Goal: Task Accomplishment & Management: Manage account settings

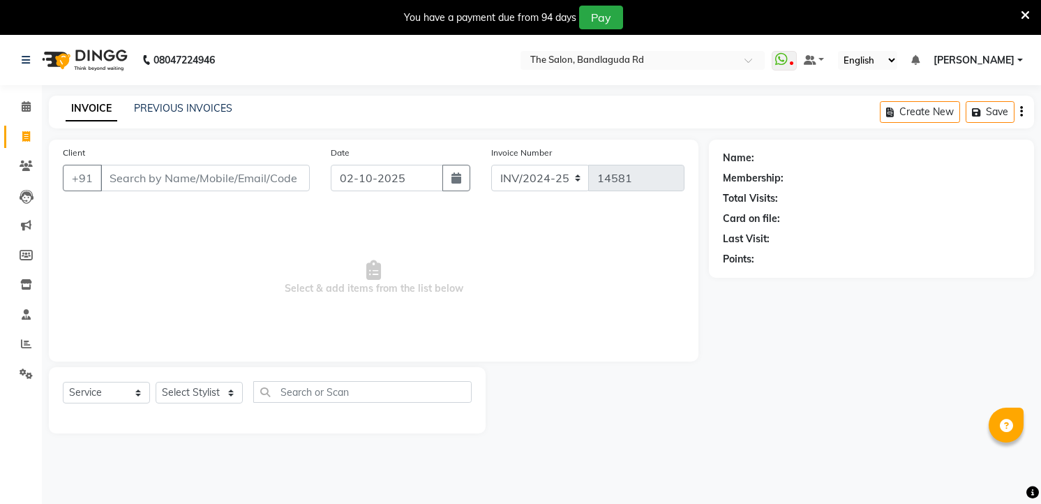
select select "service"
click at [193, 387] on select "Select Stylist AIJAZ fazil imran imran new kasim mohsin rasheed rashid manager …" at bounding box center [199, 393] width 87 height 22
select select "49762"
click at [156, 382] on select "Select Stylist [PERSON_NAME] [PERSON_NAME] [PERSON_NAME] new [PERSON_NAME] [PER…" at bounding box center [199, 393] width 87 height 22
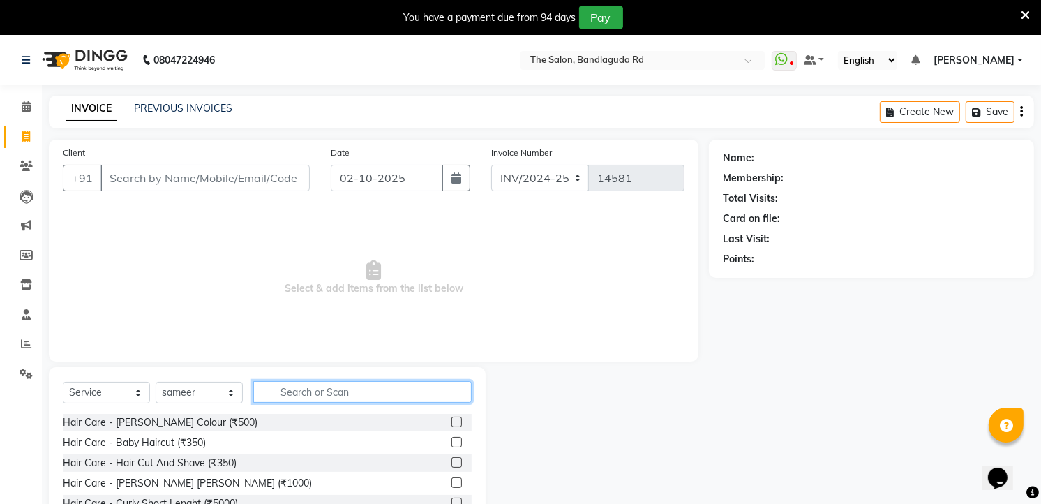
click at [339, 382] on input "text" at bounding box center [362, 392] width 218 height 22
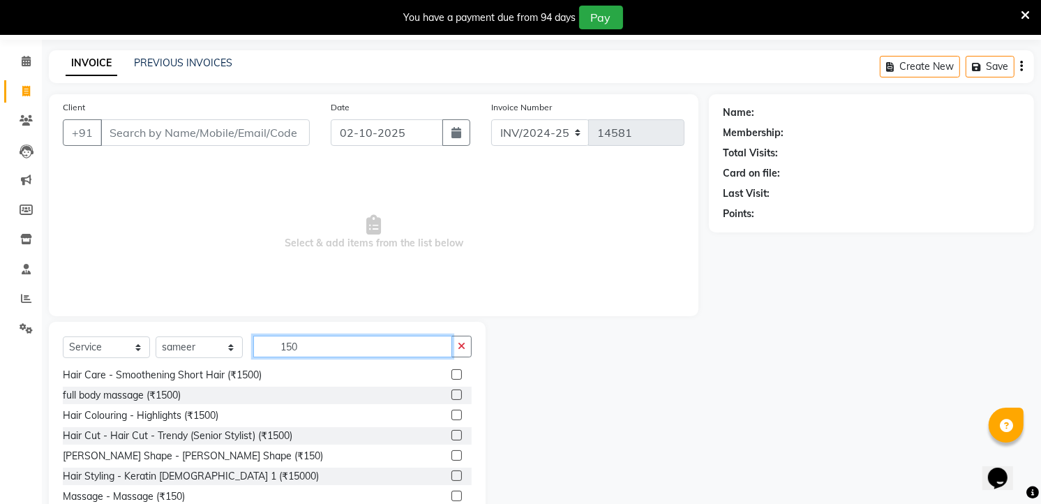
scroll to position [89, 0]
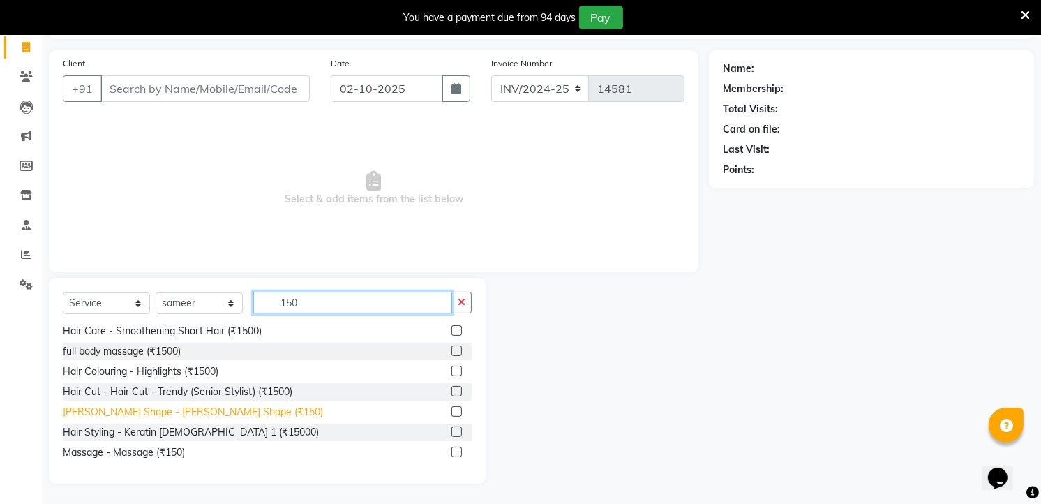
type input "150"
drag, startPoint x: 190, startPoint y: 412, endPoint x: 267, endPoint y: 375, distance: 85.8
click at [191, 409] on div "[PERSON_NAME] Shape - [PERSON_NAME] Shape (₹150)" at bounding box center [193, 412] width 260 height 15
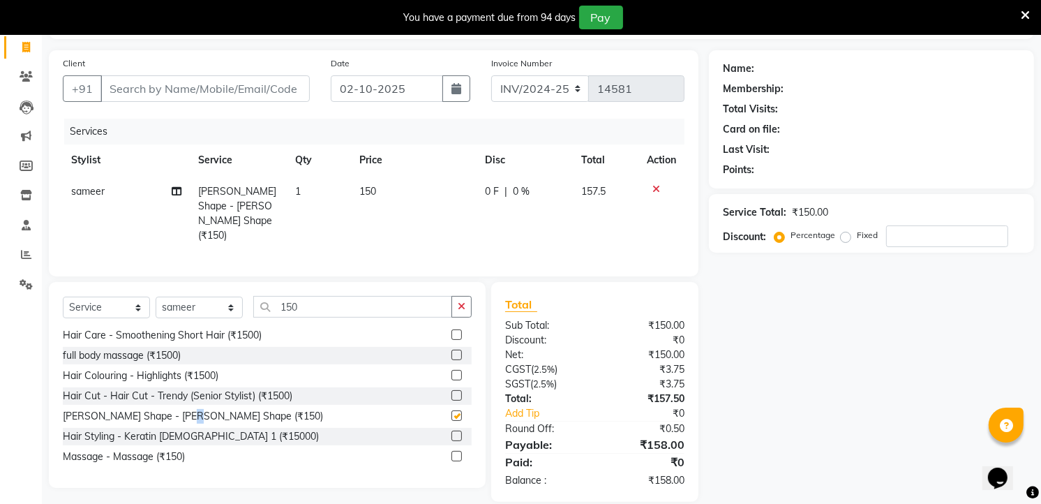
checkbox input "false"
click at [338, 306] on input "150" at bounding box center [352, 307] width 199 height 22
type input "1"
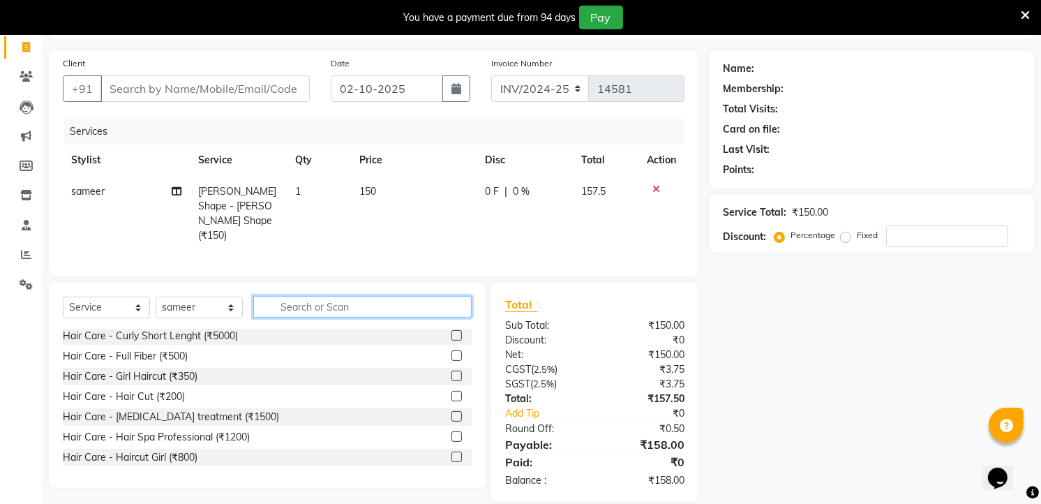
scroll to position [386, 0]
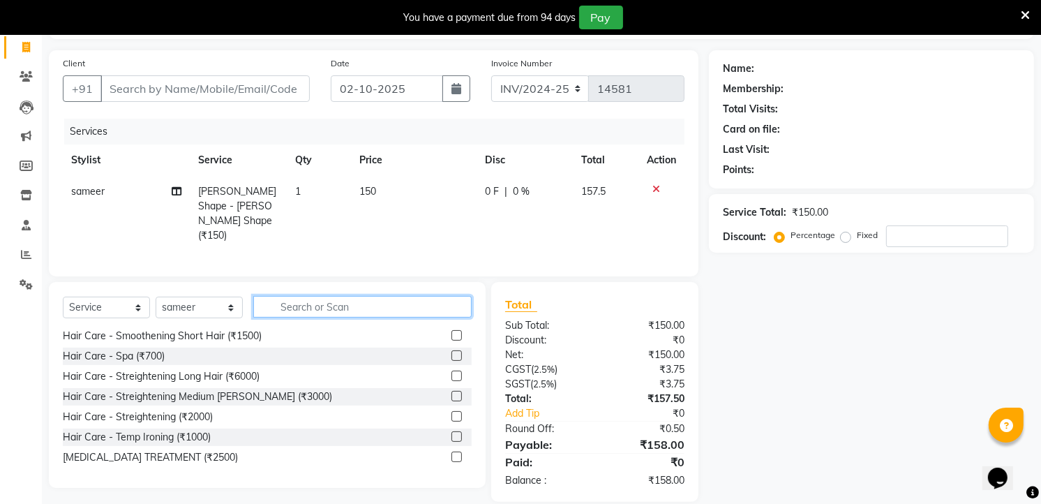
type input "7"
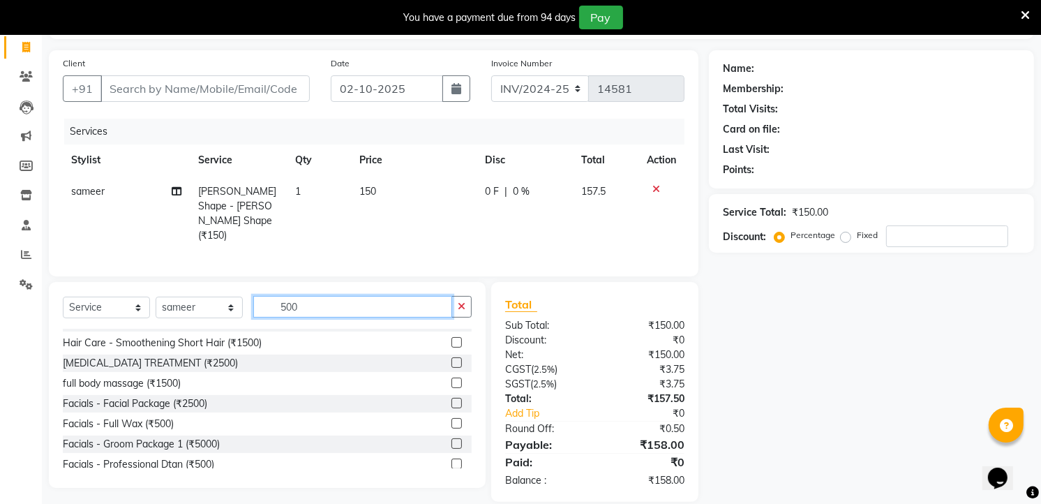
scroll to position [155, 0]
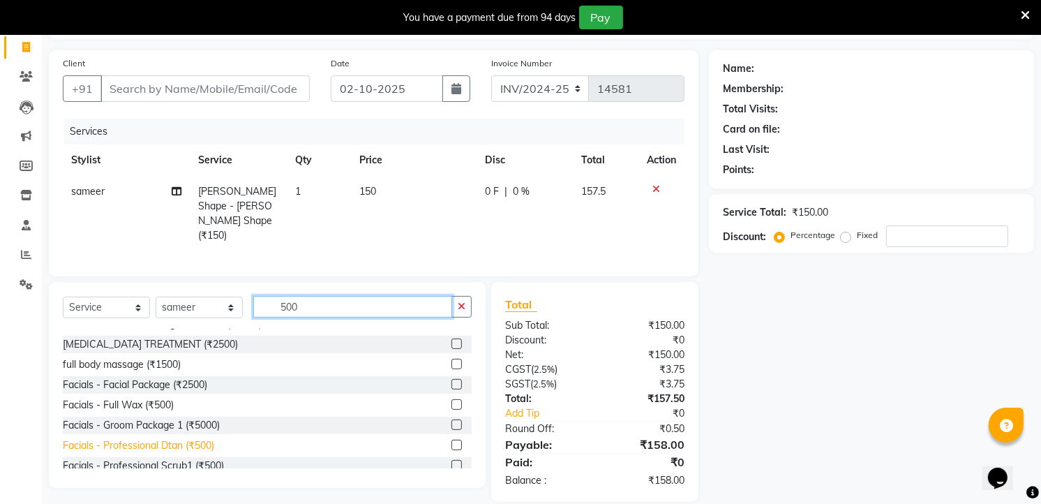
type input "500"
click at [186, 447] on div "Facials - Professional Dtan (₹500)" at bounding box center [138, 445] width 151 height 15
checkbox input "false"
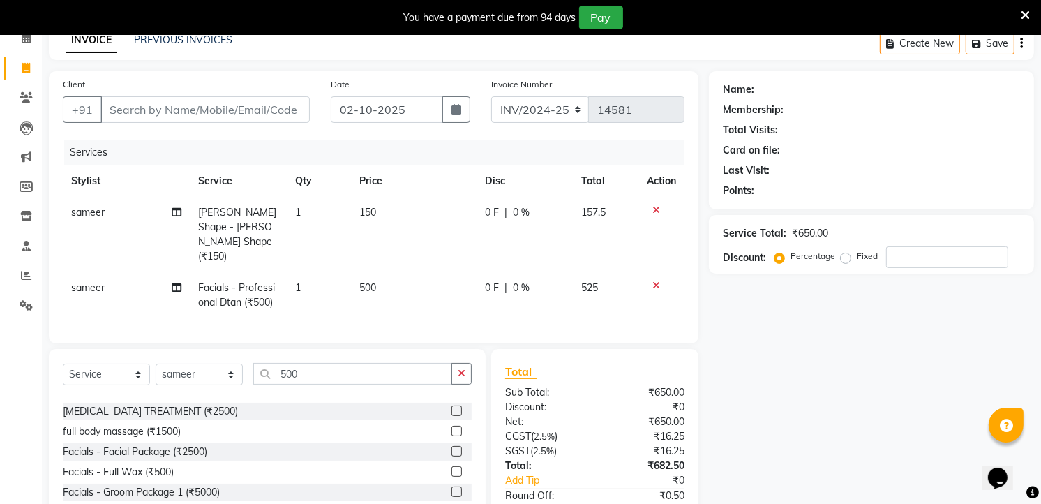
scroll to position [0, 0]
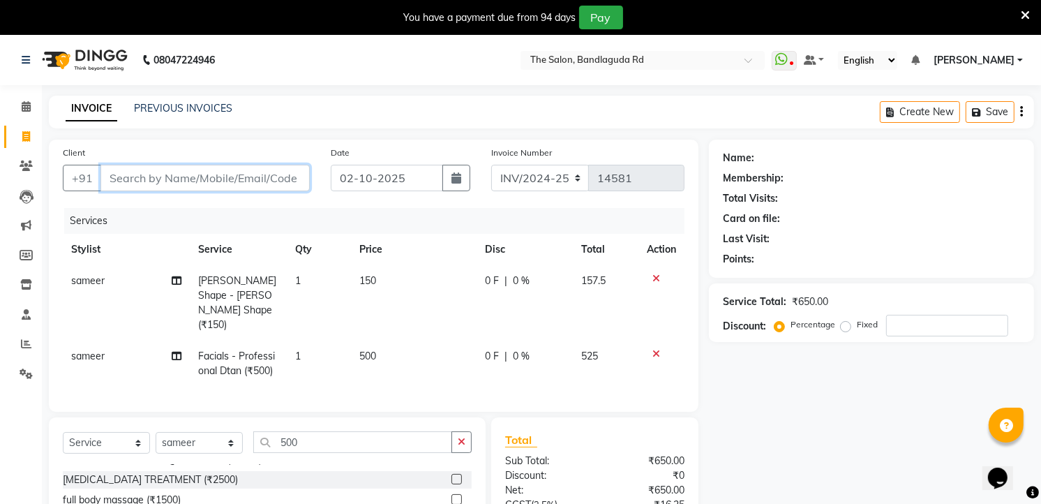
click at [215, 179] on input "Client" at bounding box center [205, 178] width 209 height 27
type input "9"
type input "0"
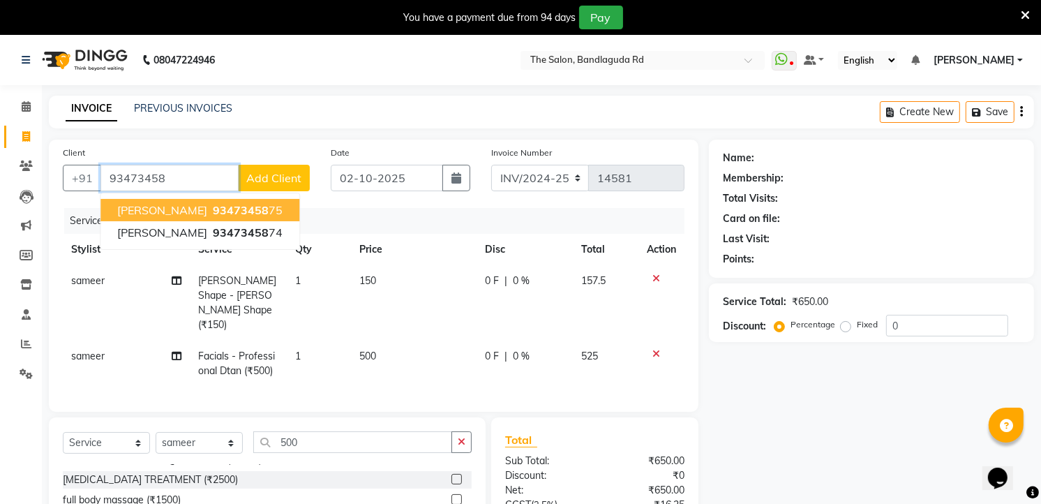
click at [283, 211] on ngb-highlight "93473458 75" at bounding box center [246, 210] width 73 height 14
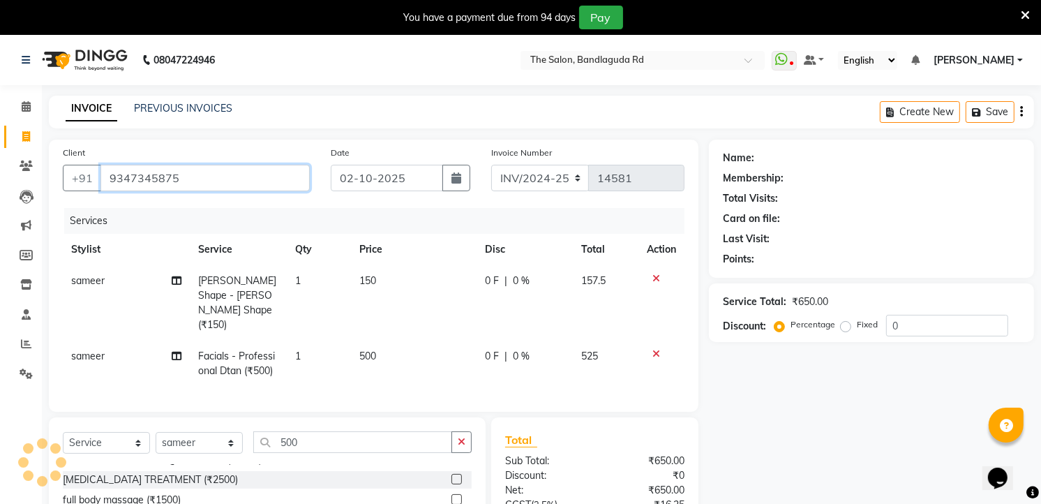
type input "9347345875"
select select "1: Object"
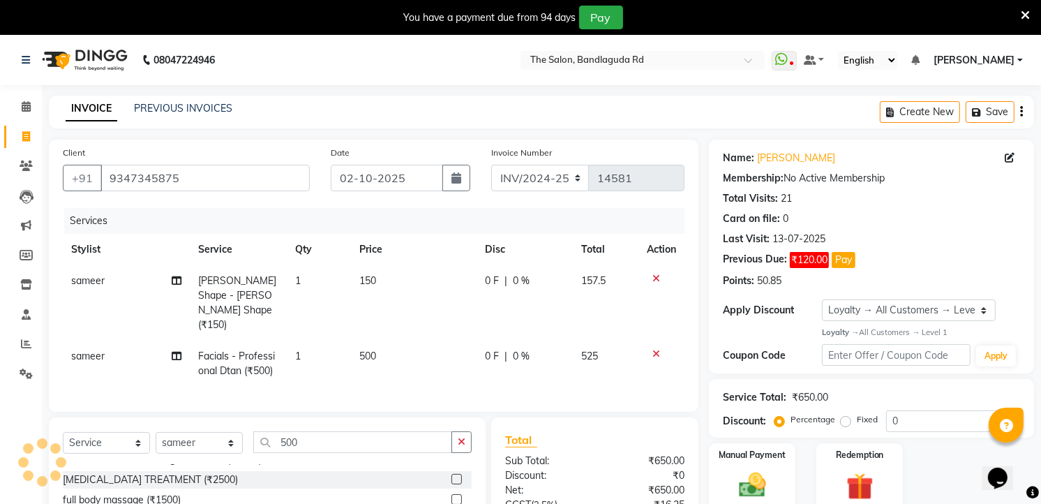
scroll to position [136, 0]
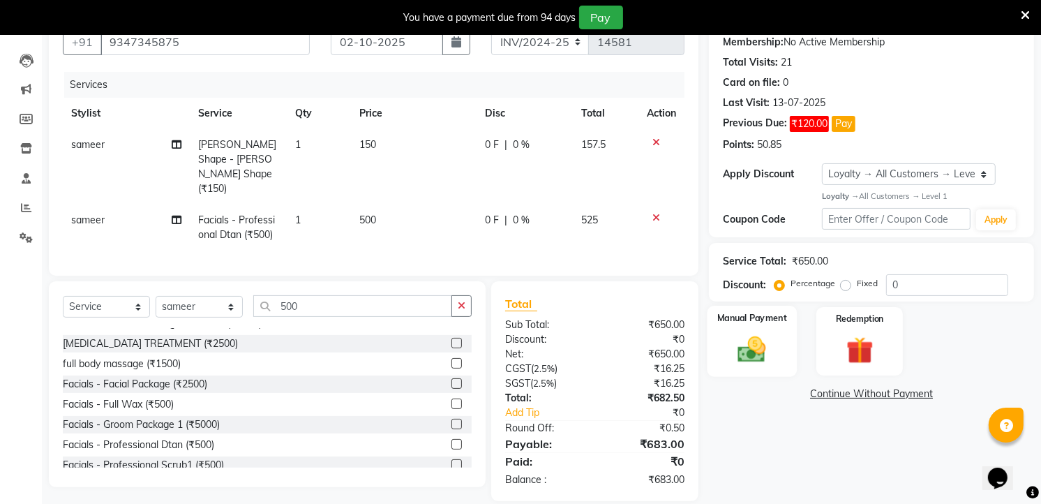
click at [758, 348] on img at bounding box center [752, 349] width 45 height 32
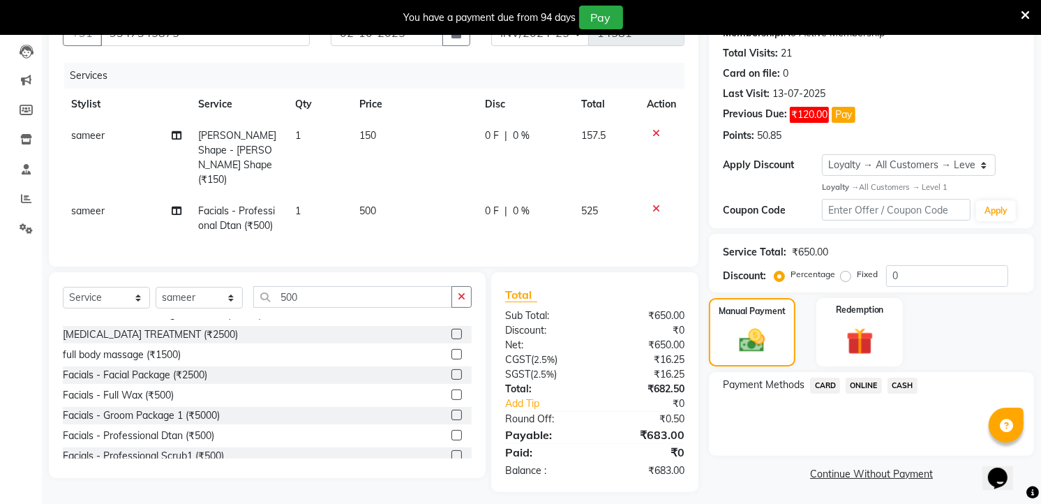
scroll to position [147, 0]
click at [861, 381] on span "ONLINE" at bounding box center [864, 384] width 36 height 16
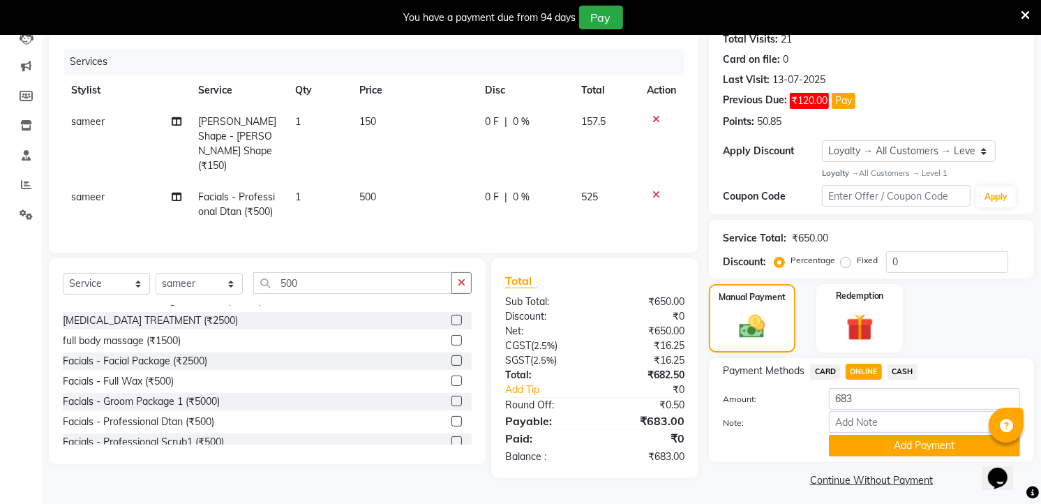
scroll to position [166, 0]
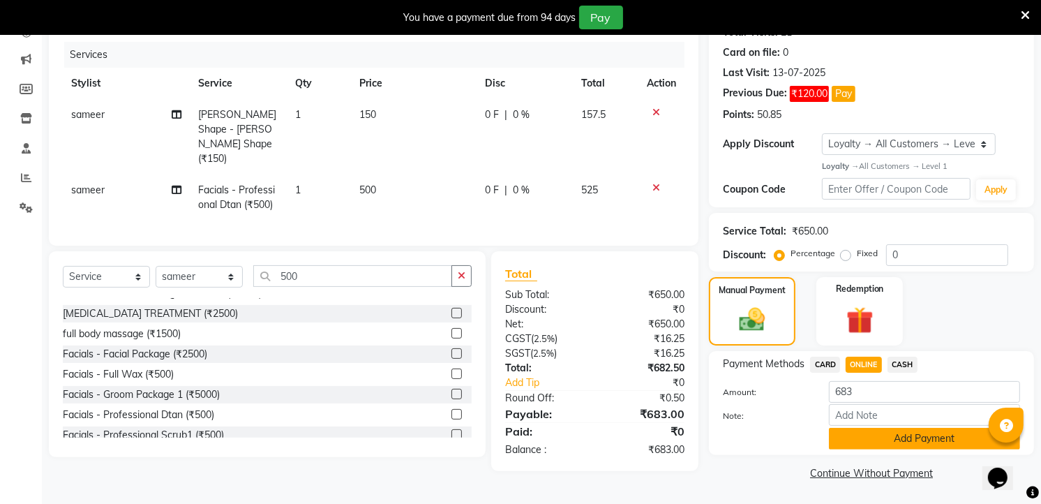
click at [875, 440] on button "Add Payment" at bounding box center [924, 439] width 191 height 22
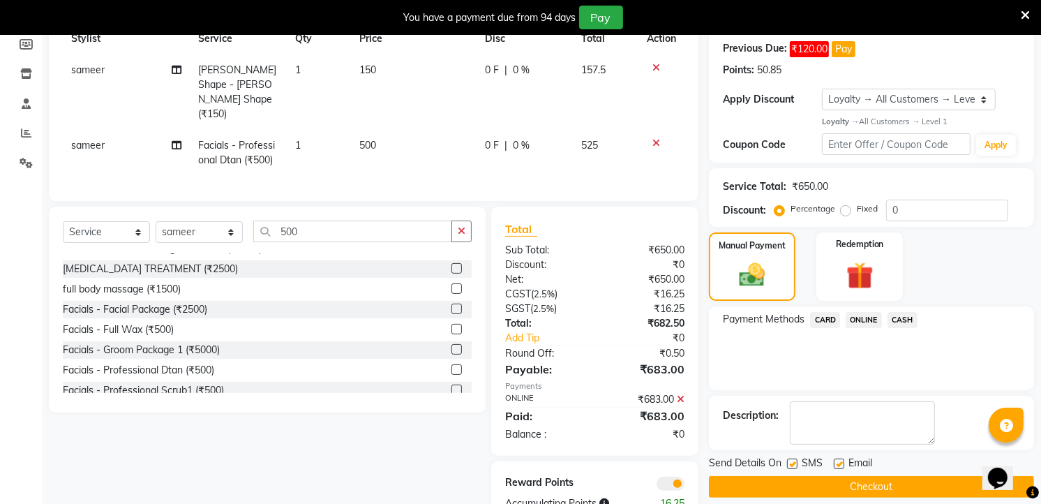
scroll to position [235, 0]
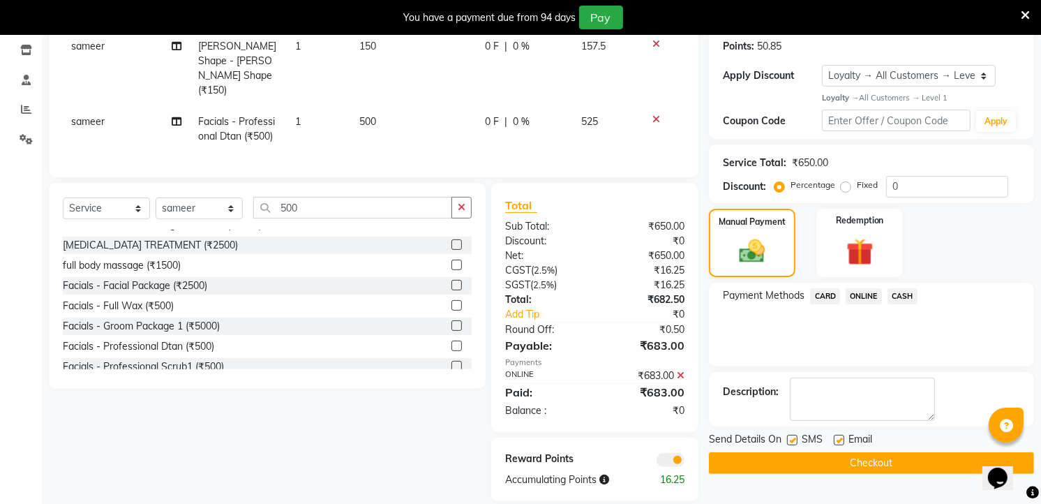
click at [904, 458] on button "Checkout" at bounding box center [871, 463] width 325 height 22
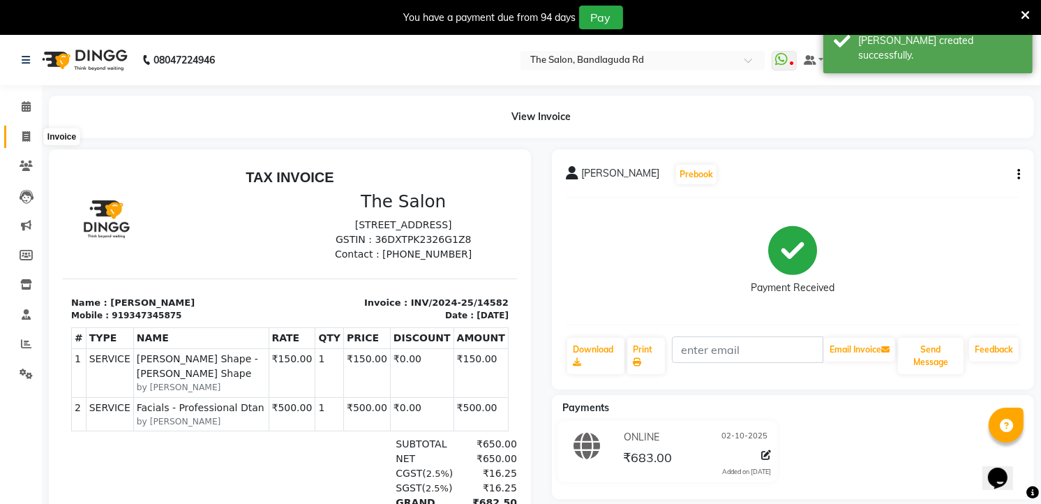
click at [17, 137] on span at bounding box center [26, 137] width 24 height 16
select select "service"
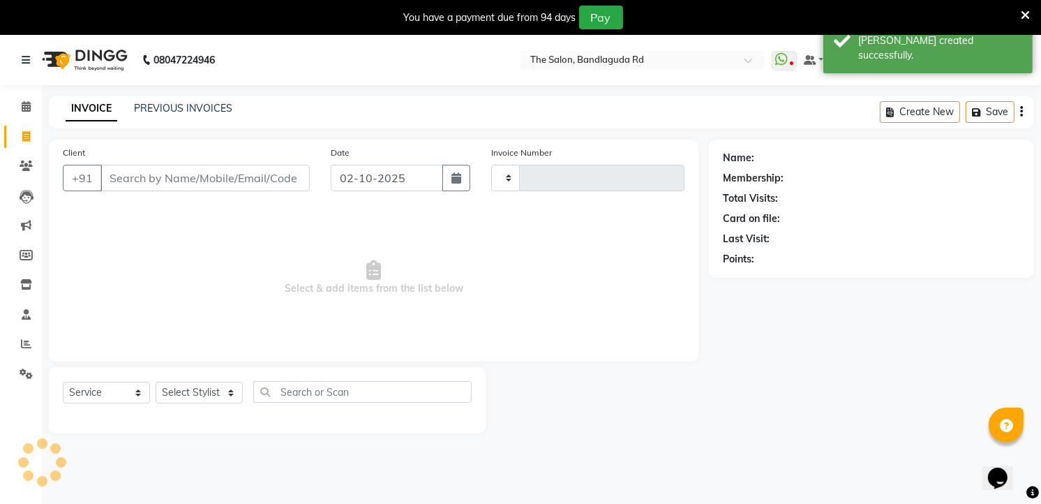
type input "14583"
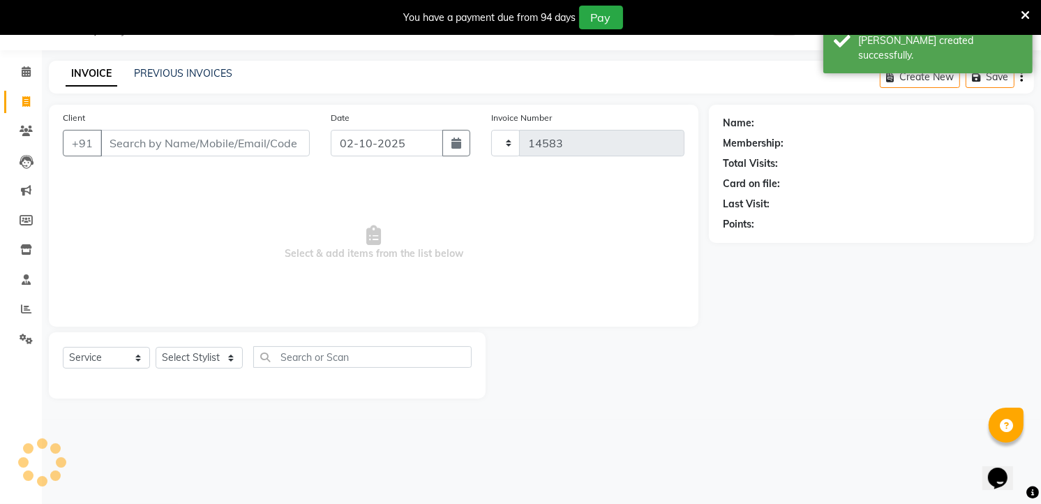
select select "5198"
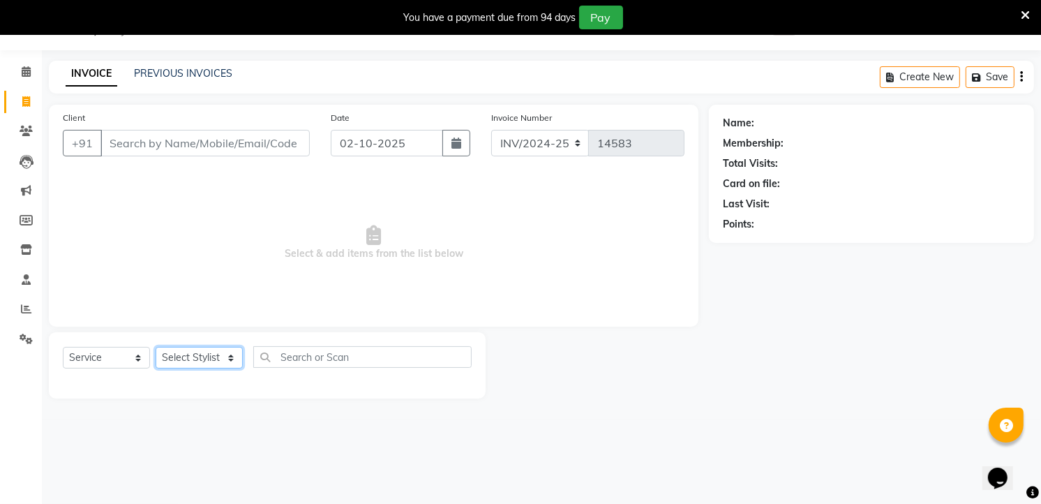
click at [165, 357] on select "Select Stylist [PERSON_NAME] [PERSON_NAME] [PERSON_NAME] new [PERSON_NAME] [PER…" at bounding box center [199, 358] width 87 height 22
select select "65399"
click at [156, 348] on select "Select Stylist [PERSON_NAME] [PERSON_NAME] [PERSON_NAME] new [PERSON_NAME] [PER…" at bounding box center [199, 358] width 87 height 22
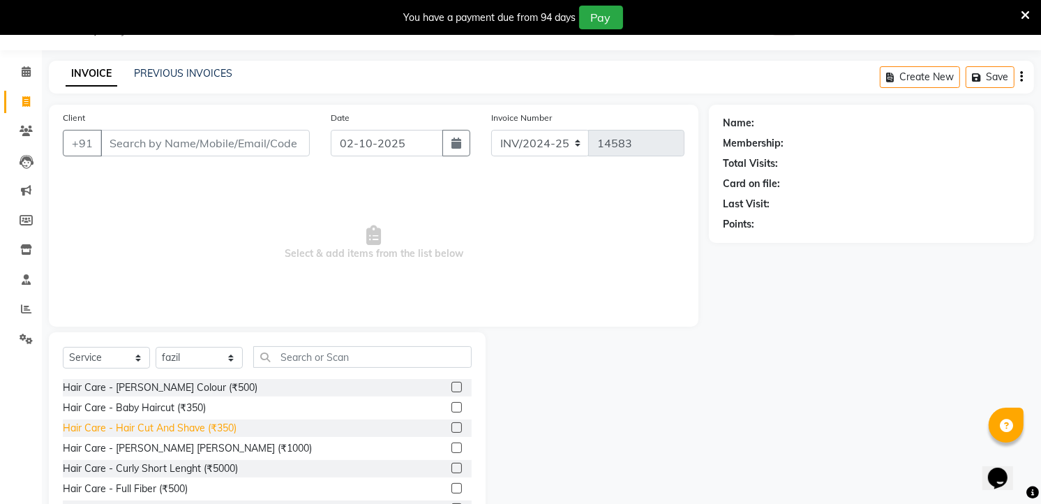
click at [212, 428] on div "Hair Care - Hair Cut And Shave (₹350)" at bounding box center [150, 428] width 174 height 15
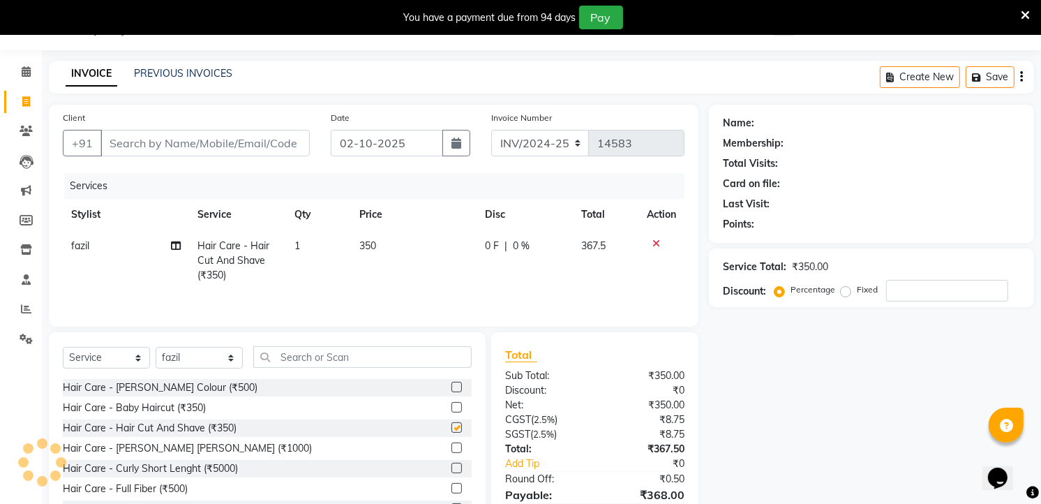
checkbox input "false"
click at [225, 142] on input "Client" at bounding box center [205, 143] width 209 height 27
type input "9"
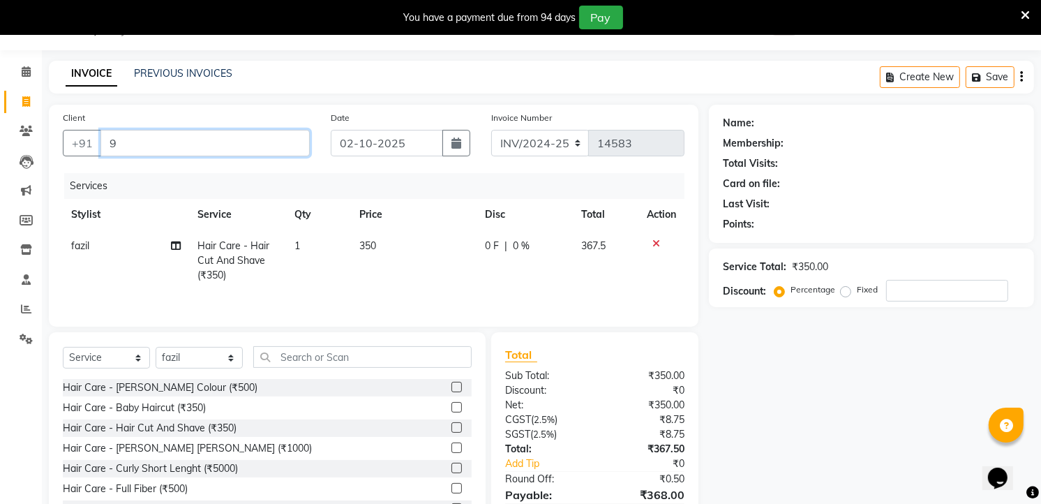
type input "0"
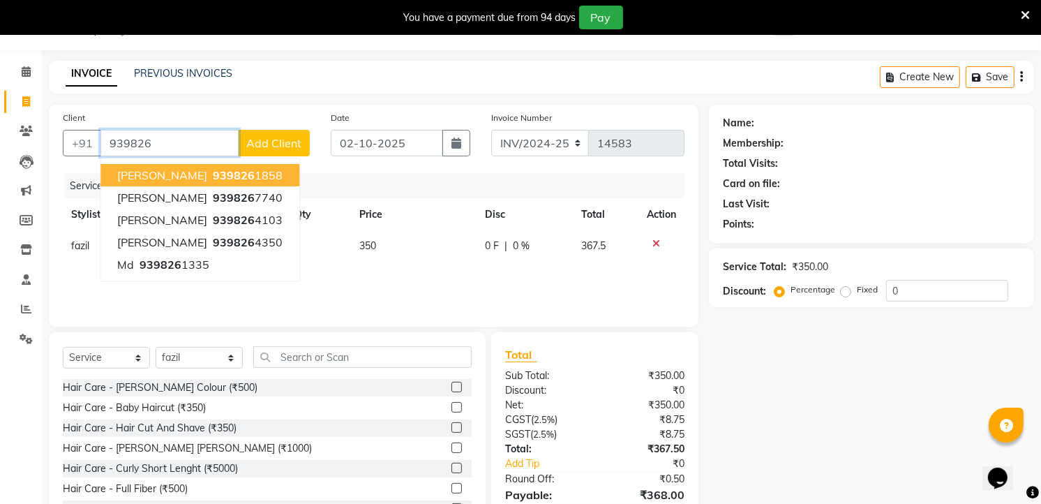
click at [203, 166] on button "Shahbaz 939826 1858" at bounding box center [200, 175] width 199 height 22
type input "9398261858"
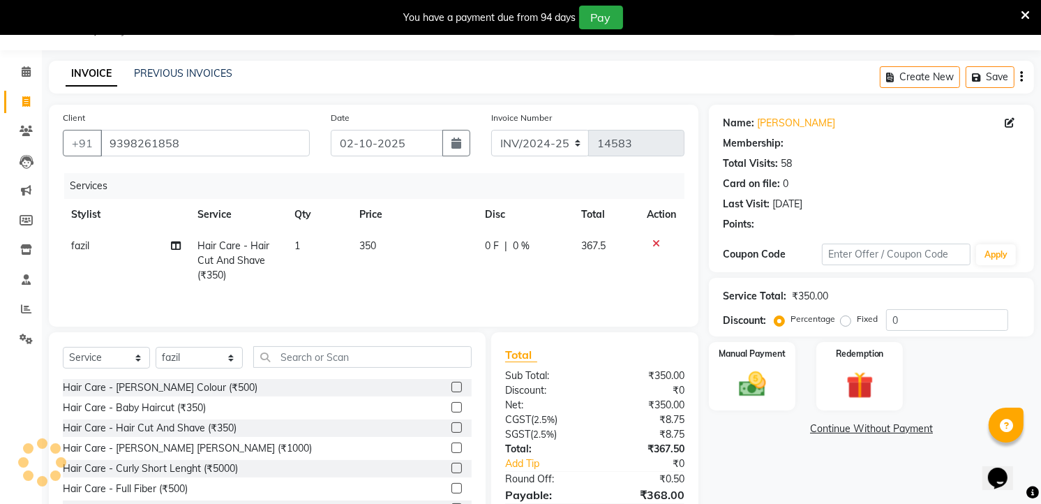
select select "1: Object"
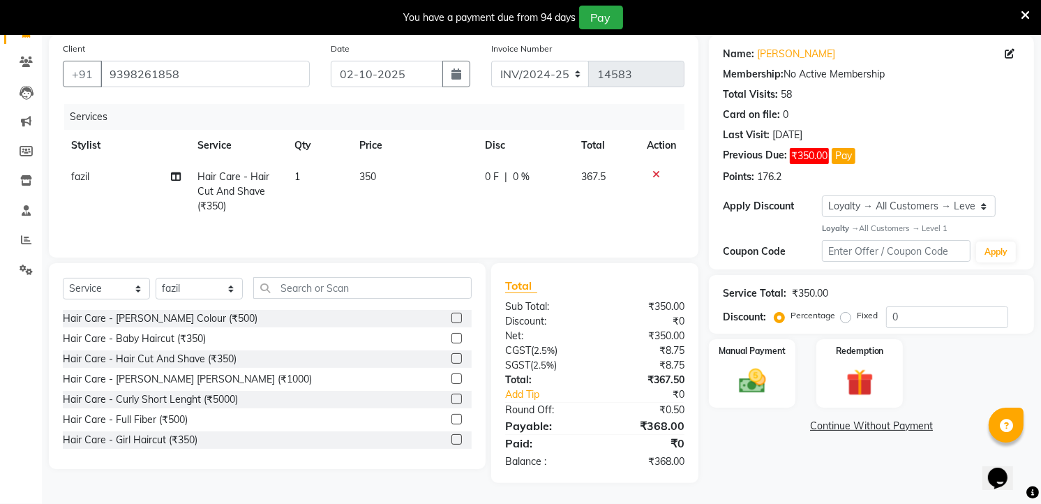
scroll to position [105, 0]
click at [773, 366] on img at bounding box center [752, 381] width 45 height 32
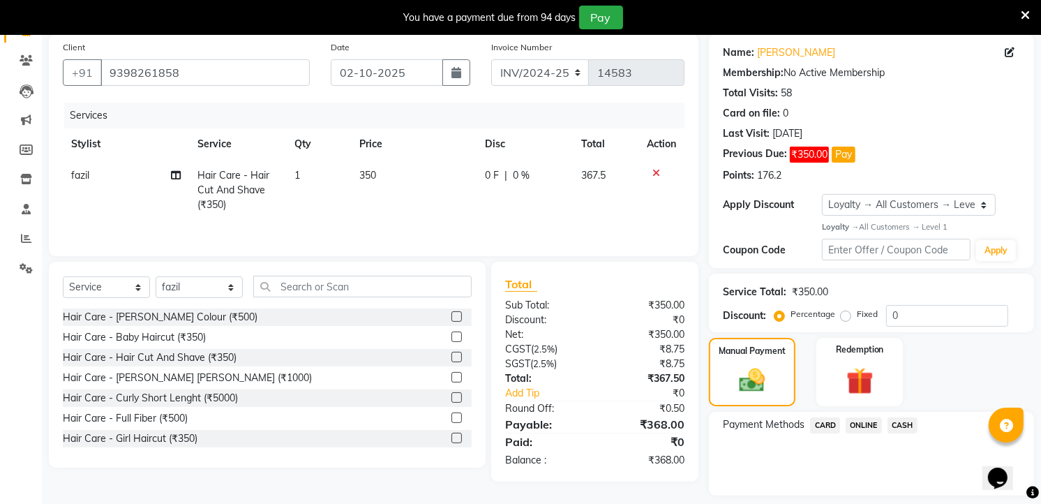
click at [863, 424] on span "ONLINE" at bounding box center [864, 425] width 36 height 16
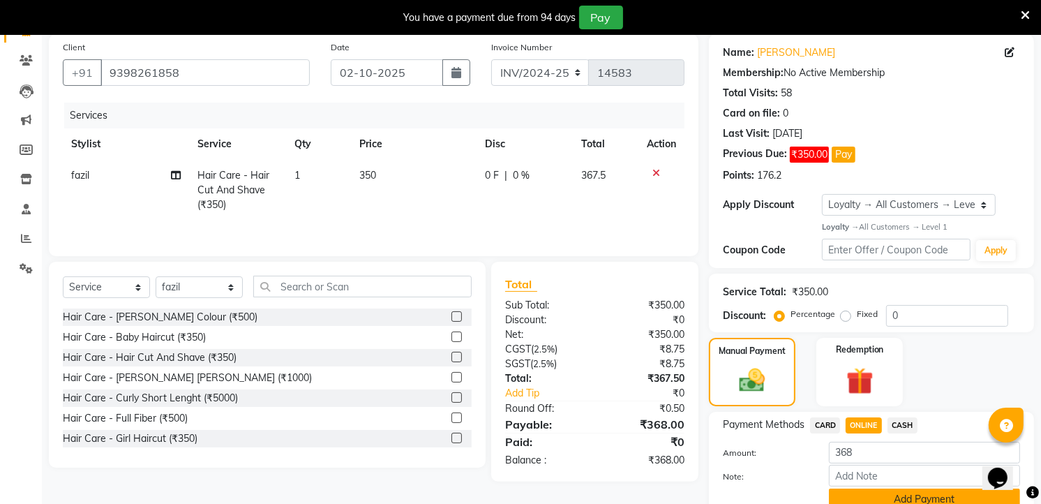
click at [855, 491] on button "Add Payment" at bounding box center [924, 500] width 191 height 22
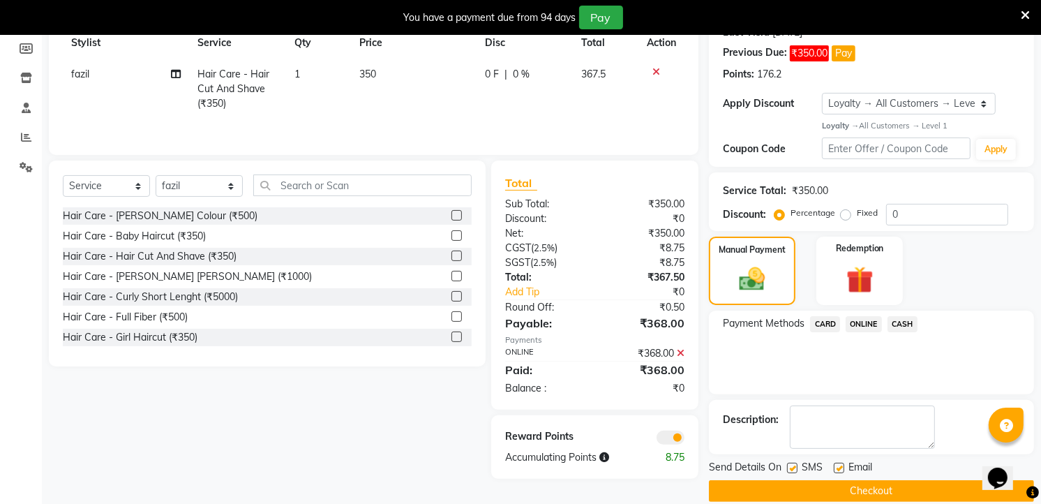
scroll to position [225, 0]
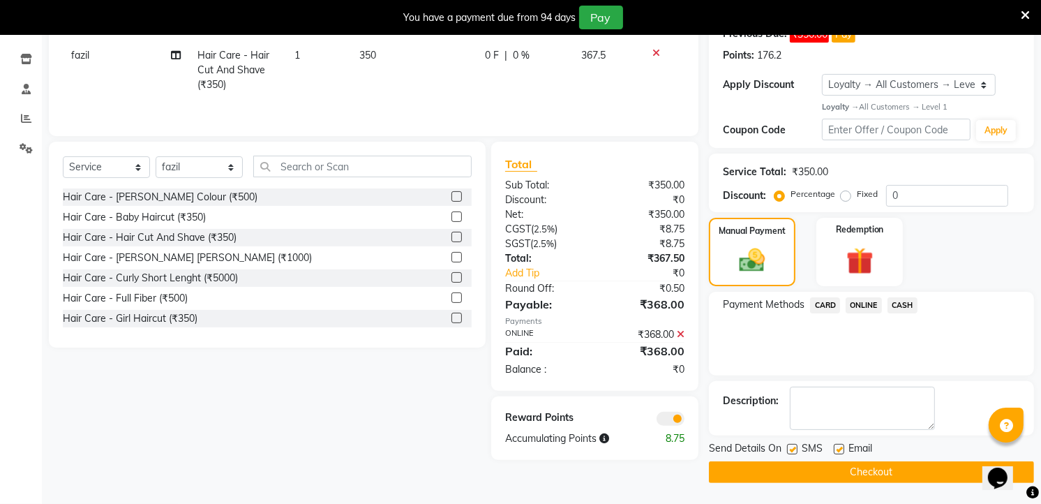
click at [871, 477] on button "Checkout" at bounding box center [871, 472] width 325 height 22
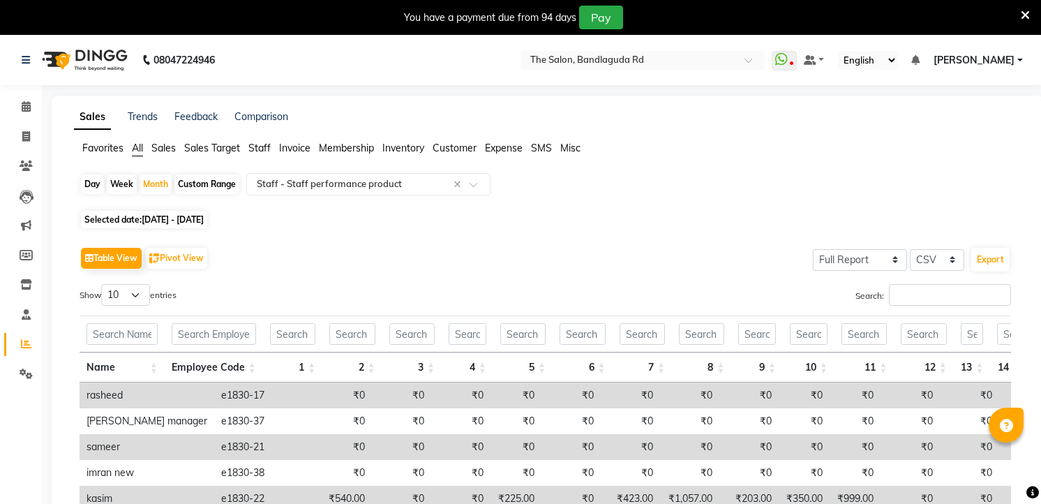
select select "full_report"
select select "csv"
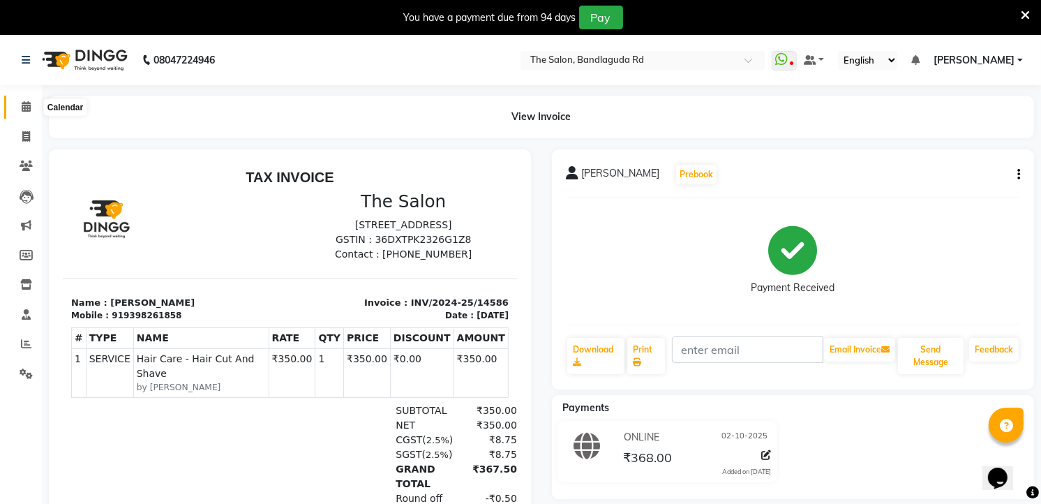
click at [24, 109] on icon at bounding box center [26, 106] width 9 height 10
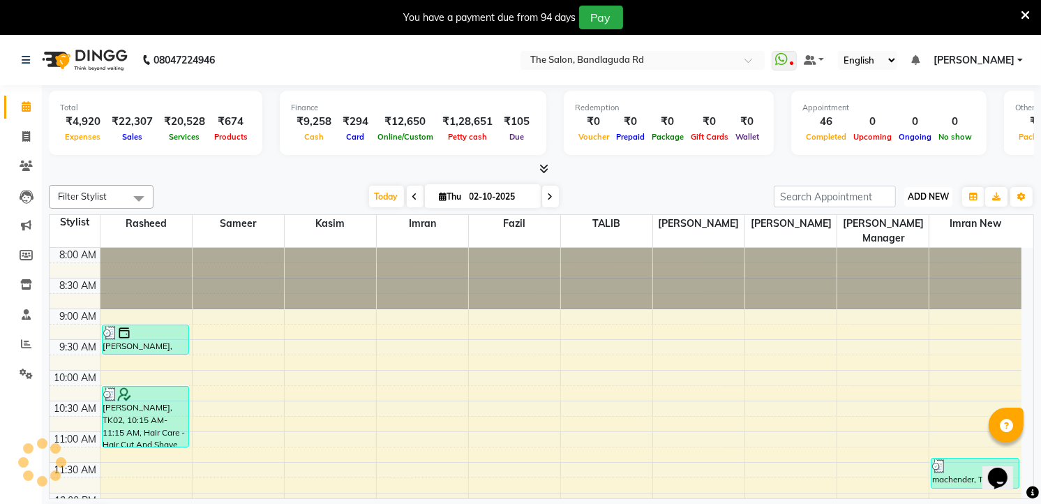
click at [923, 191] on span "ADD NEW" at bounding box center [928, 196] width 41 height 10
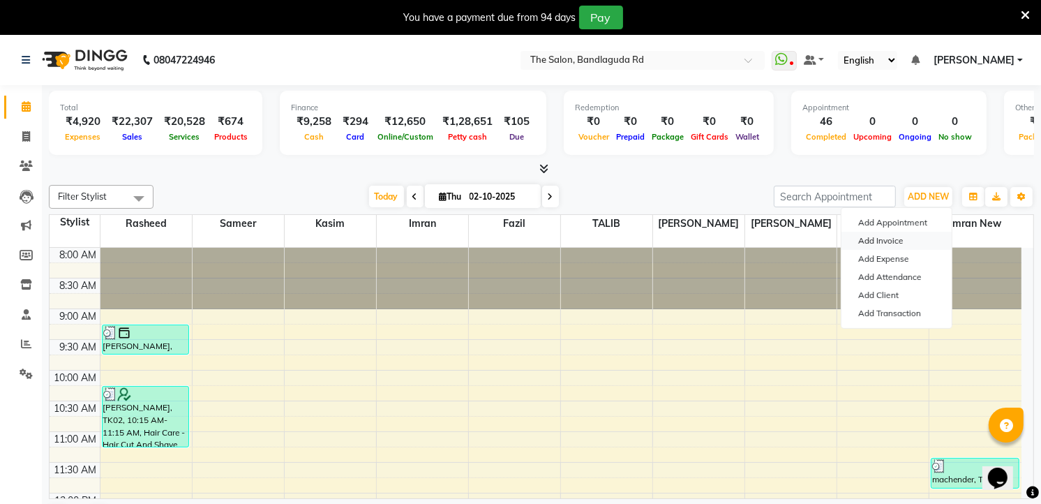
click at [898, 248] on link "Add Invoice" at bounding box center [897, 241] width 110 height 18
select select "service"
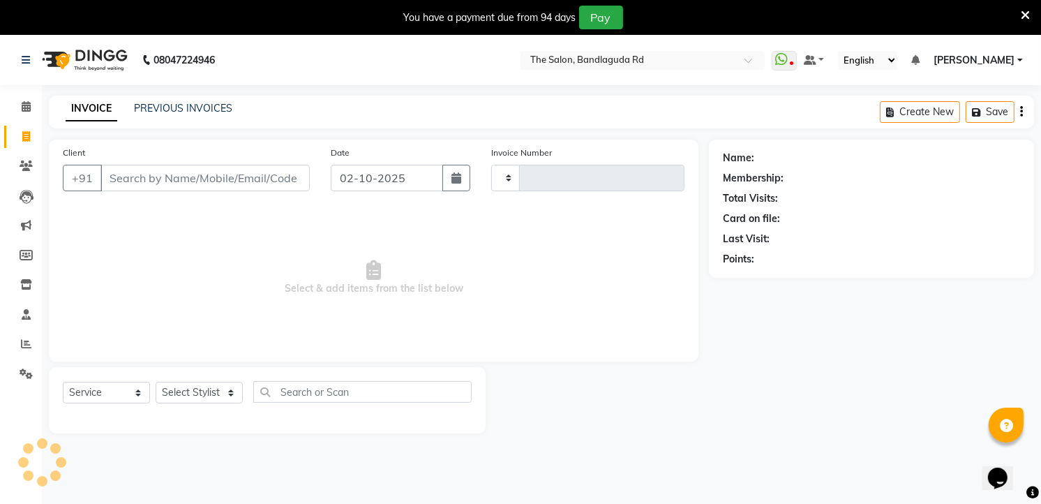
type input "14589"
select select "5198"
click at [35, 94] on li "Calendar" at bounding box center [21, 107] width 42 height 30
click at [29, 99] on span at bounding box center [26, 107] width 24 height 16
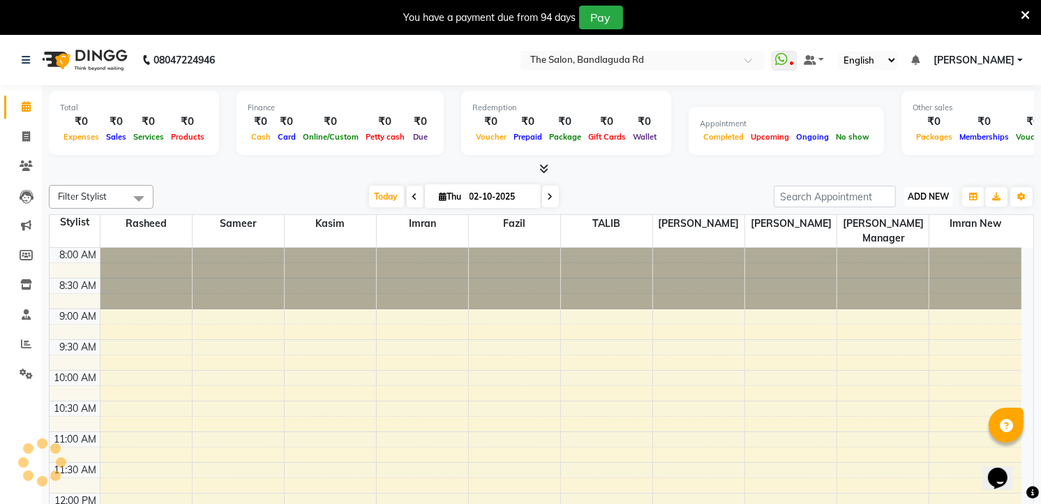
click at [923, 200] on span "ADD NEW" at bounding box center [928, 196] width 41 height 10
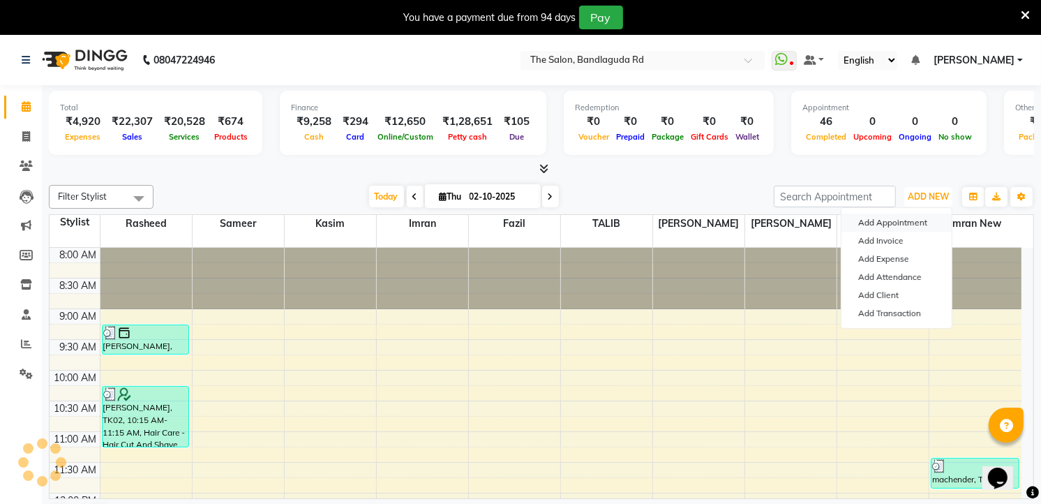
scroll to position [509, 0]
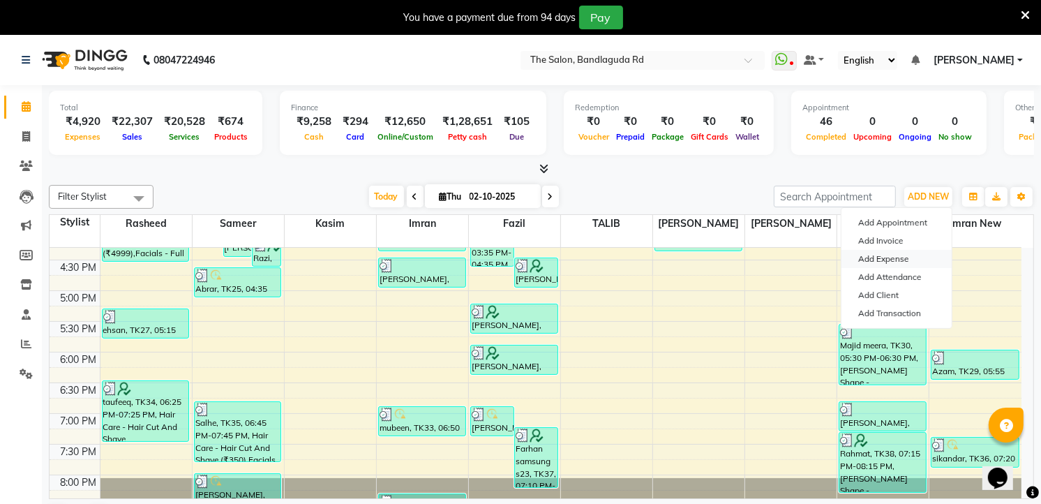
click at [885, 261] on link "Add Expense" at bounding box center [897, 259] width 110 height 18
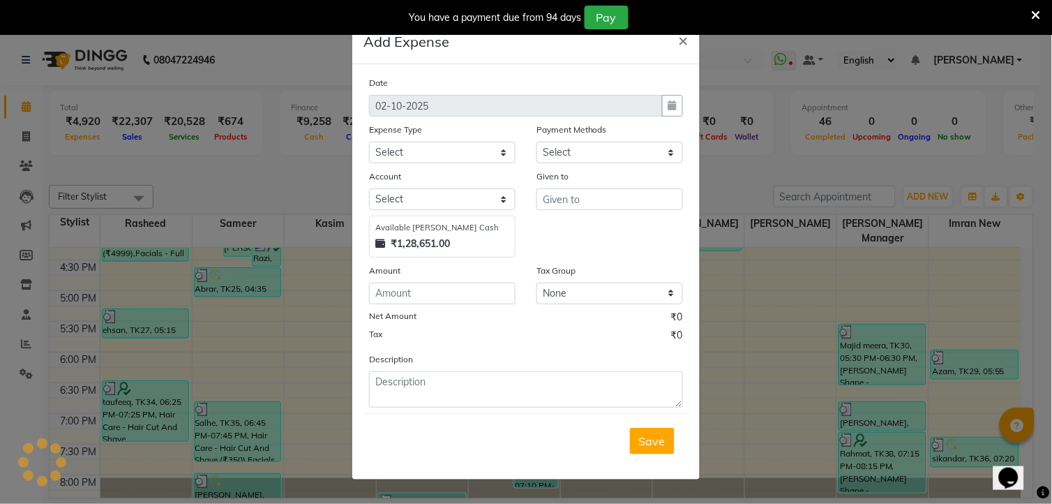
select select "1"
select select "3232"
click at [395, 157] on select "Select Advance Salary aijaz bhai aijaz bhai chitti 10april Auto - Iqbal Bhai Ba…" at bounding box center [442, 153] width 147 height 22
select select "5636"
click at [369, 142] on select "Select Advance Salary aijaz bhai aijaz bhai chitti 10april Auto - Iqbal Bhai Ba…" at bounding box center [442, 153] width 147 height 22
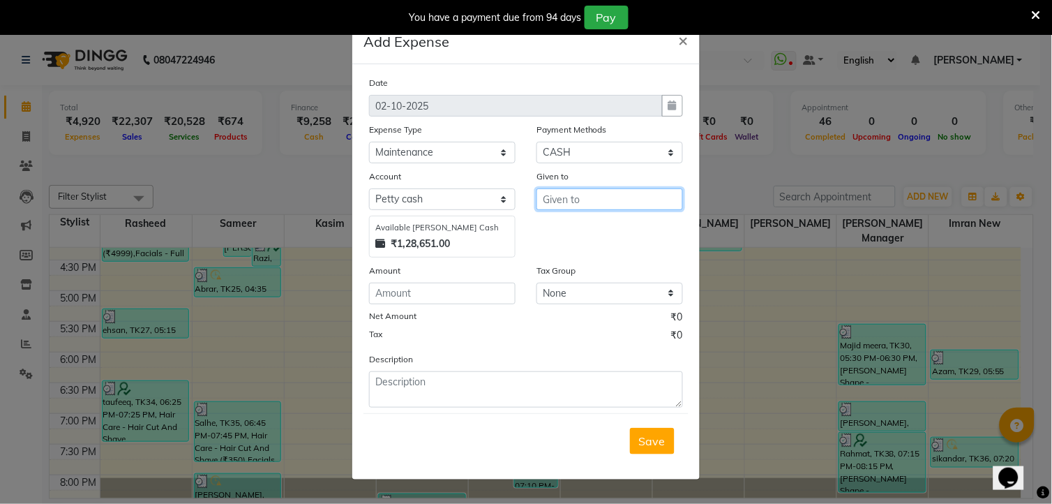
click at [556, 204] on input "text" at bounding box center [610, 199] width 147 height 22
type input "maintenance"
click at [440, 290] on input "number" at bounding box center [442, 294] width 147 height 22
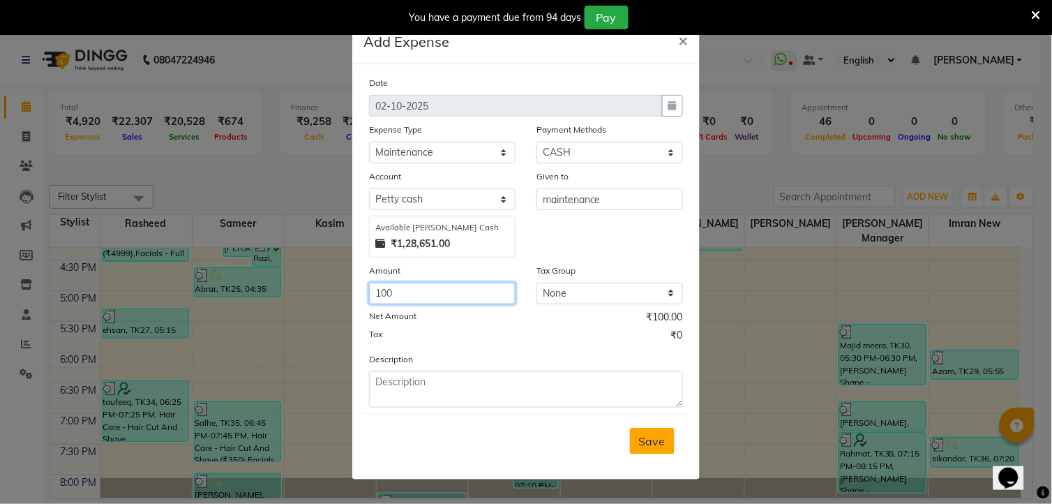
type input "100"
click at [663, 445] on span "Save" at bounding box center [652, 441] width 27 height 14
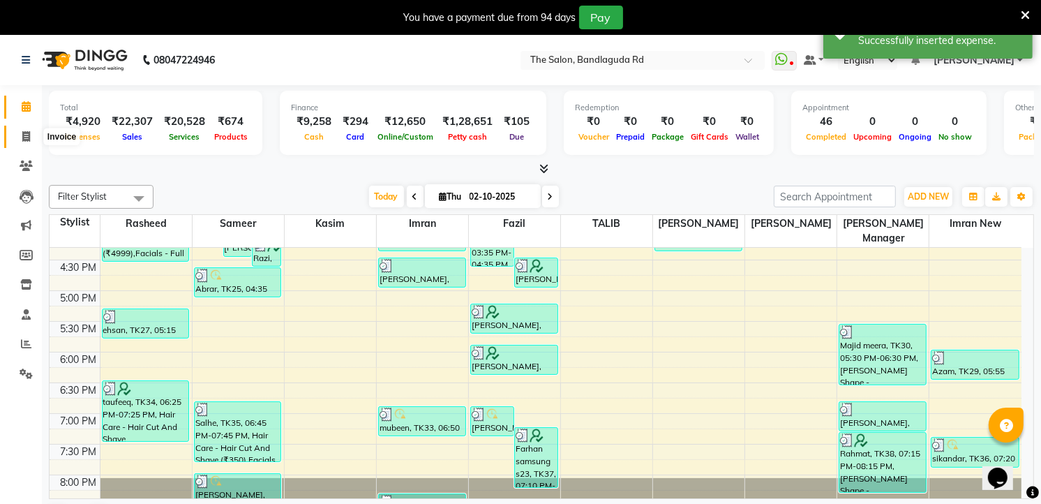
click at [19, 133] on span at bounding box center [26, 137] width 24 height 16
select select "service"
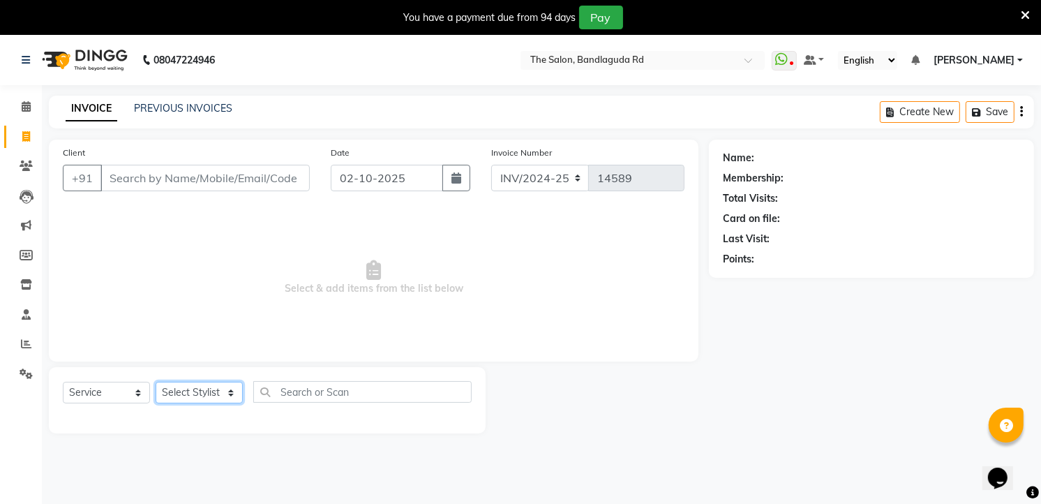
click at [181, 401] on select "Select Stylist [PERSON_NAME] [PERSON_NAME] [PERSON_NAME] new [PERSON_NAME] [PER…" at bounding box center [199, 393] width 87 height 22
click at [156, 382] on select "Select Stylist [PERSON_NAME] [PERSON_NAME] [PERSON_NAME] new [PERSON_NAME] [PER…" at bounding box center [199, 393] width 87 height 22
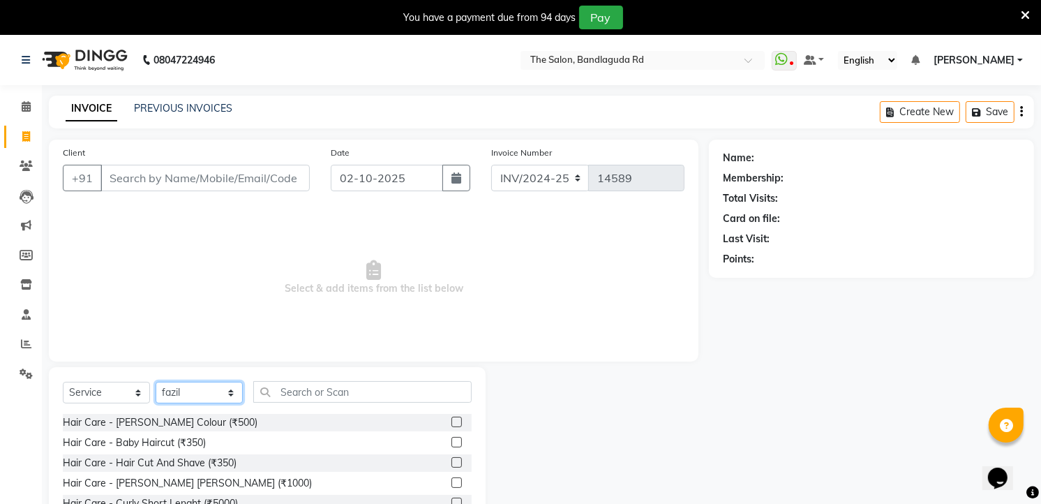
click at [184, 398] on select "Select Stylist [PERSON_NAME] [PERSON_NAME] [PERSON_NAME] new [PERSON_NAME] [PER…" at bounding box center [199, 393] width 87 height 22
select select "49762"
click at [156, 382] on select "Select Stylist [PERSON_NAME] [PERSON_NAME] [PERSON_NAME] new [PERSON_NAME] [PER…" at bounding box center [199, 393] width 87 height 22
click at [211, 458] on div "Hair Care - Hair Cut And Shave (₹350)" at bounding box center [150, 463] width 174 height 15
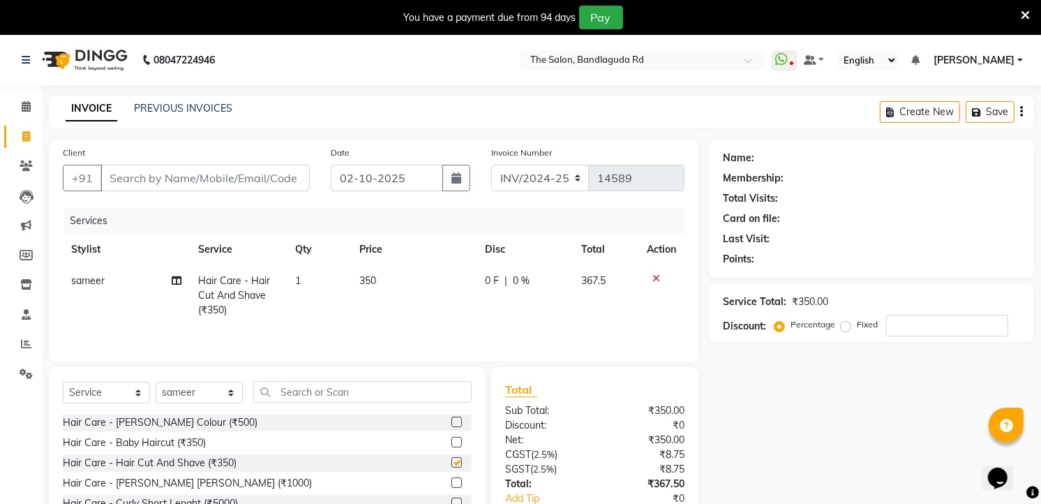
checkbox input "false"
click at [297, 388] on input "text" at bounding box center [362, 392] width 218 height 22
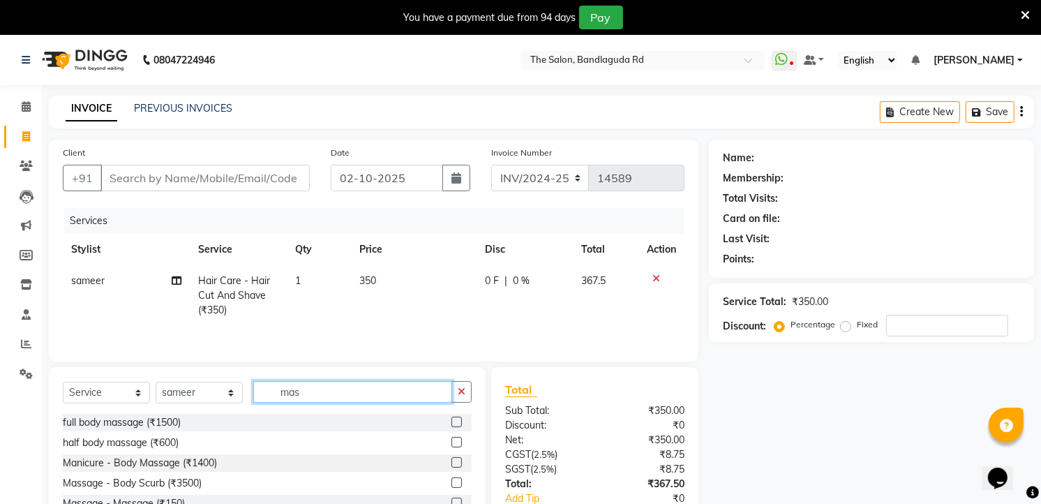
scroll to position [105, 0]
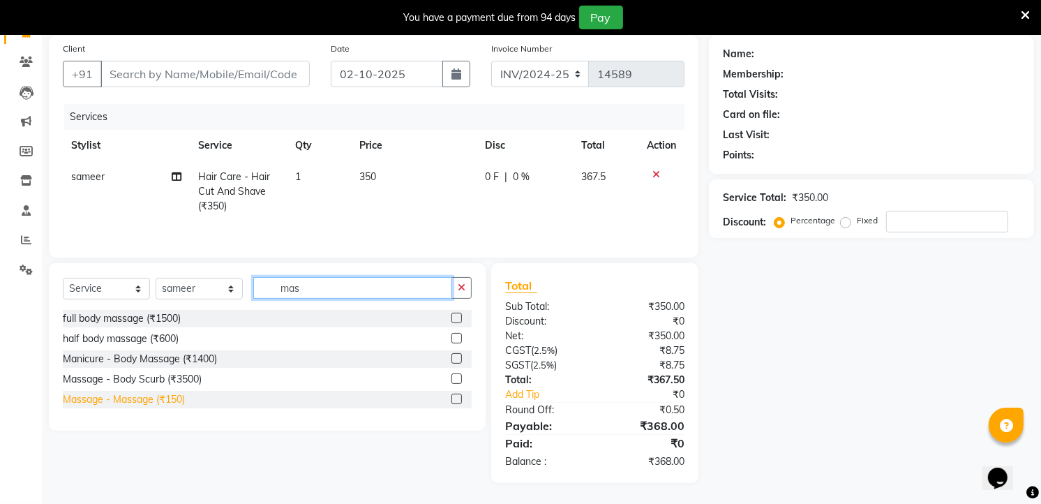
type input "mas"
click at [145, 394] on div "Massage - Massage (₹150)" at bounding box center [124, 399] width 122 height 15
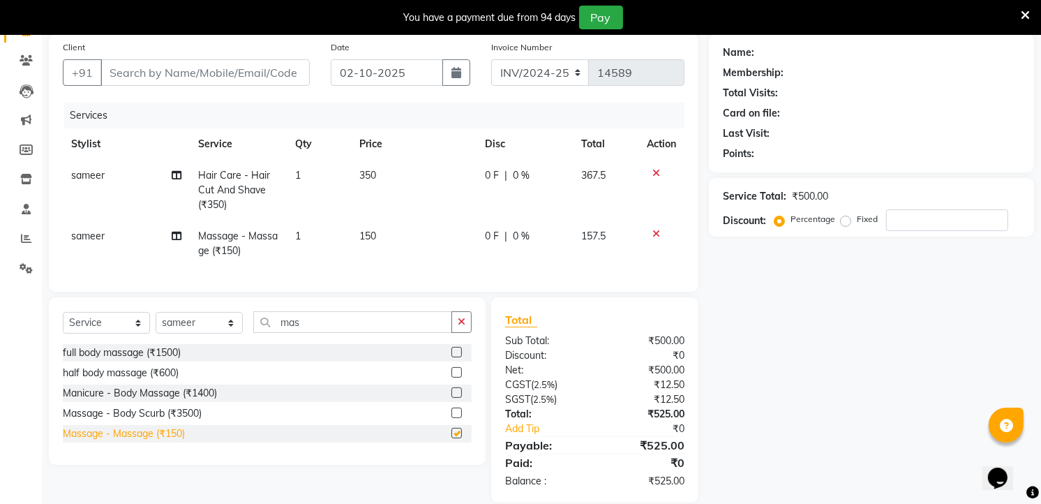
checkbox input "false"
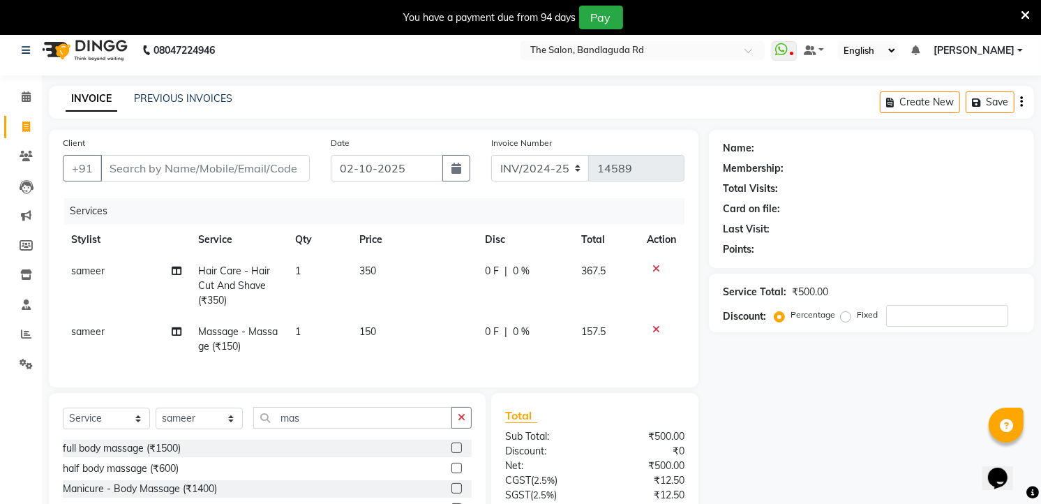
scroll to position [0, 0]
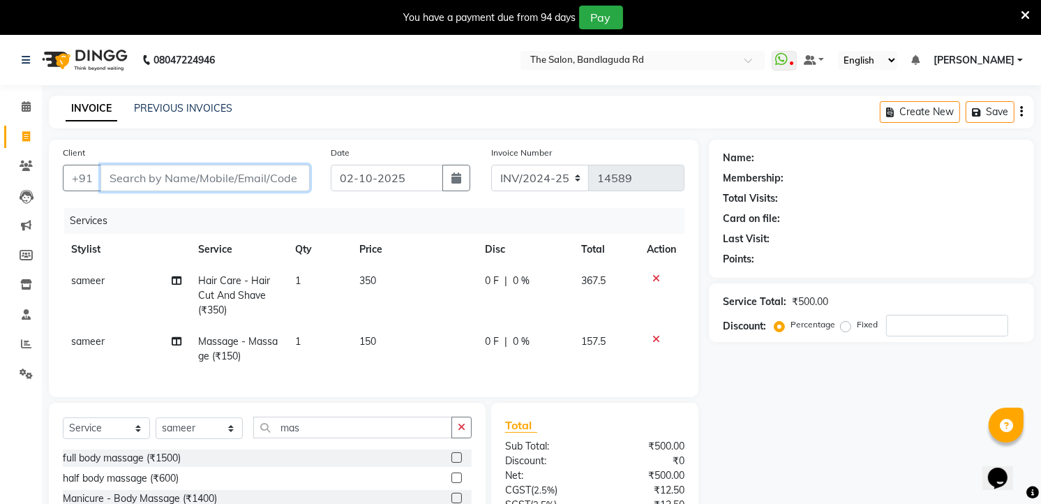
click at [214, 179] on input "Client" at bounding box center [205, 178] width 209 height 27
type input "8"
type input "0"
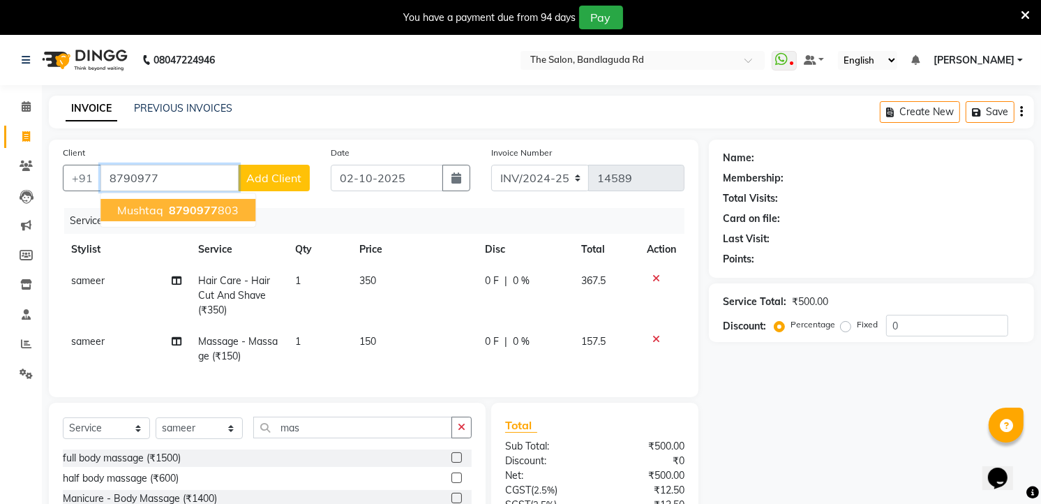
click at [184, 208] on span "8790977" at bounding box center [193, 210] width 49 height 14
type input "8790977803"
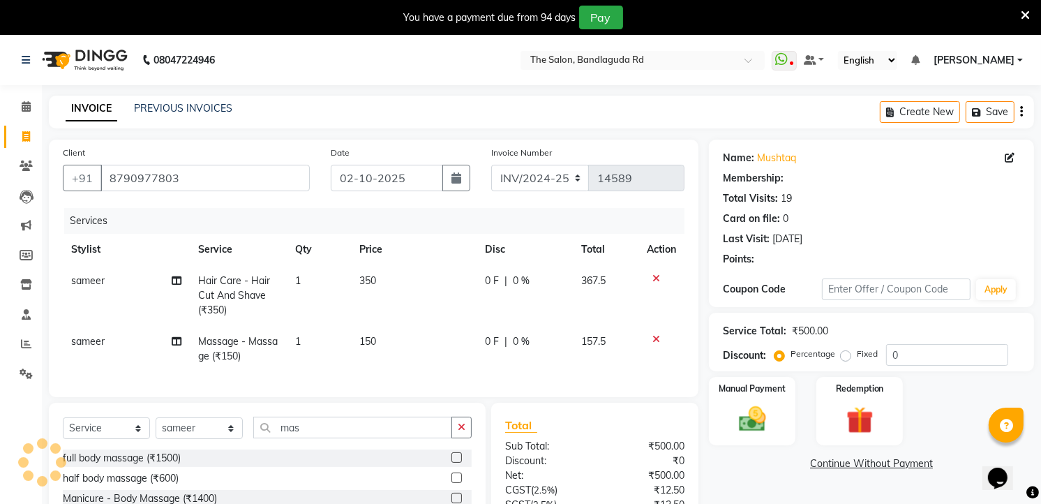
select select "1: Object"
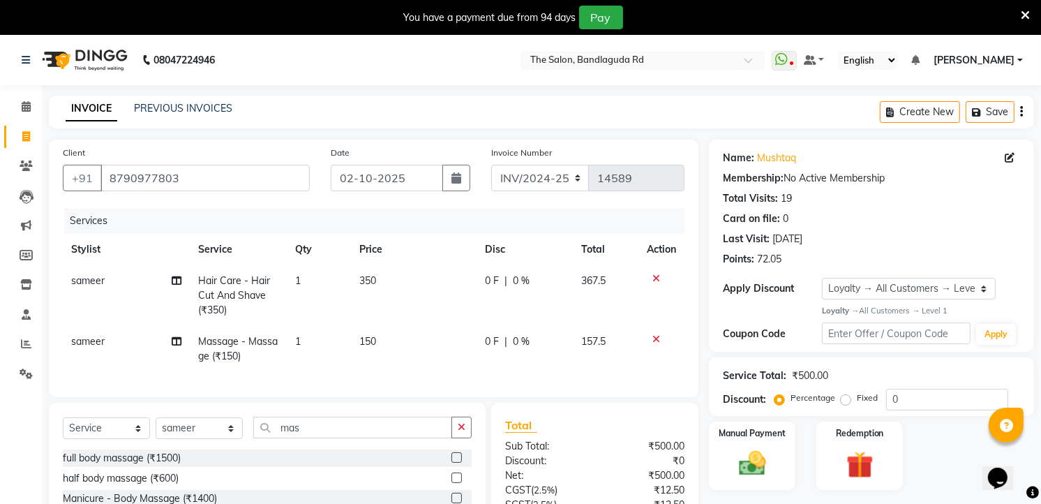
scroll to position [136, 0]
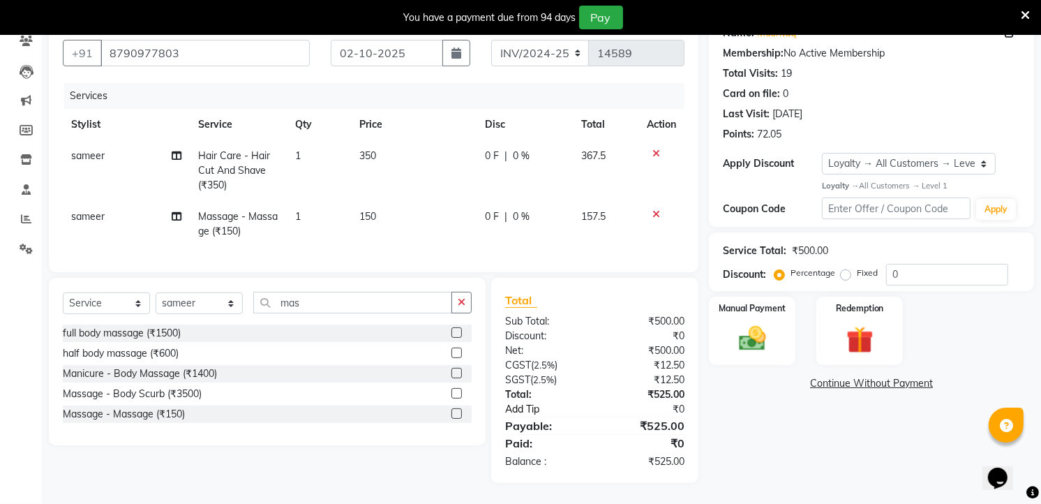
click at [539, 408] on link "Add Tip" at bounding box center [553, 409] width 117 height 15
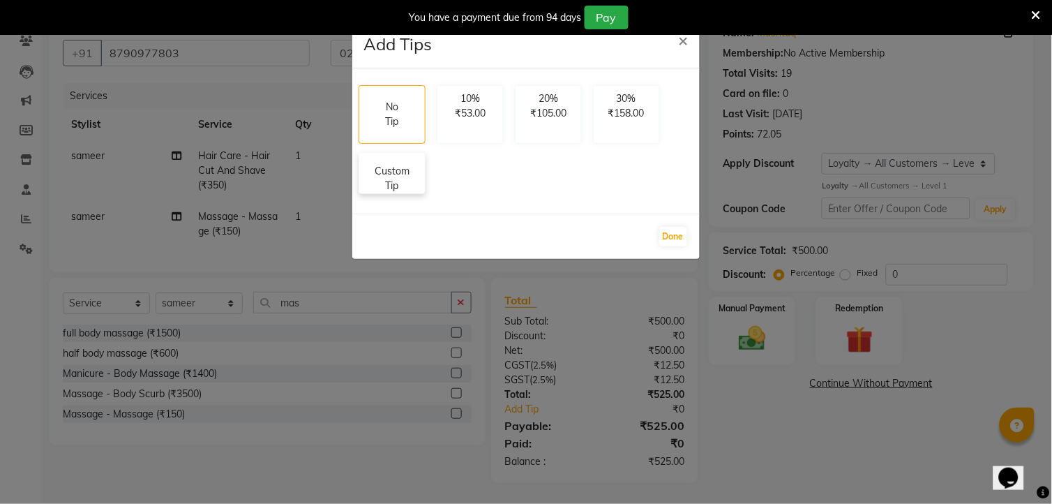
click at [403, 185] on p "Custom Tip" at bounding box center [392, 178] width 49 height 29
select select "49762"
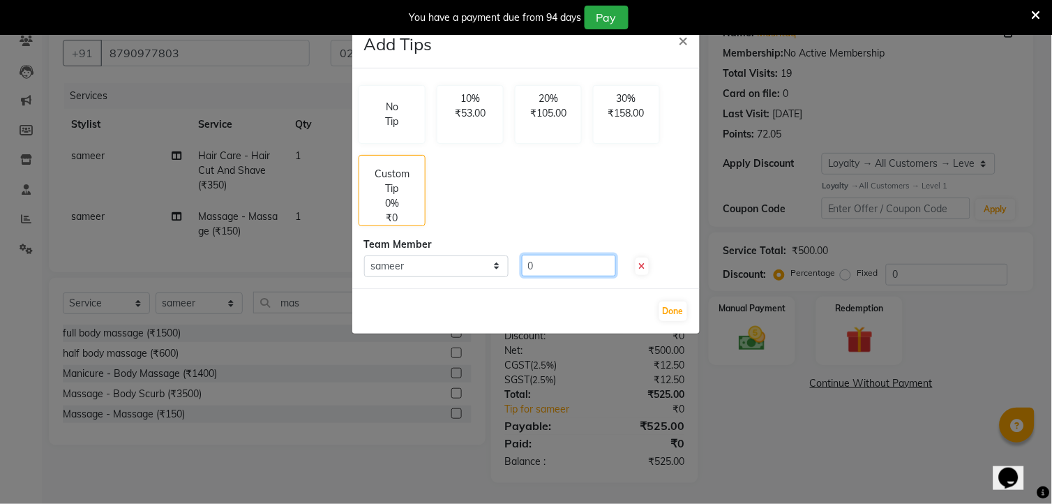
click at [529, 260] on input "0" at bounding box center [569, 266] width 94 height 22
type input "100"
click at [667, 305] on button "Done" at bounding box center [674, 312] width 28 height 20
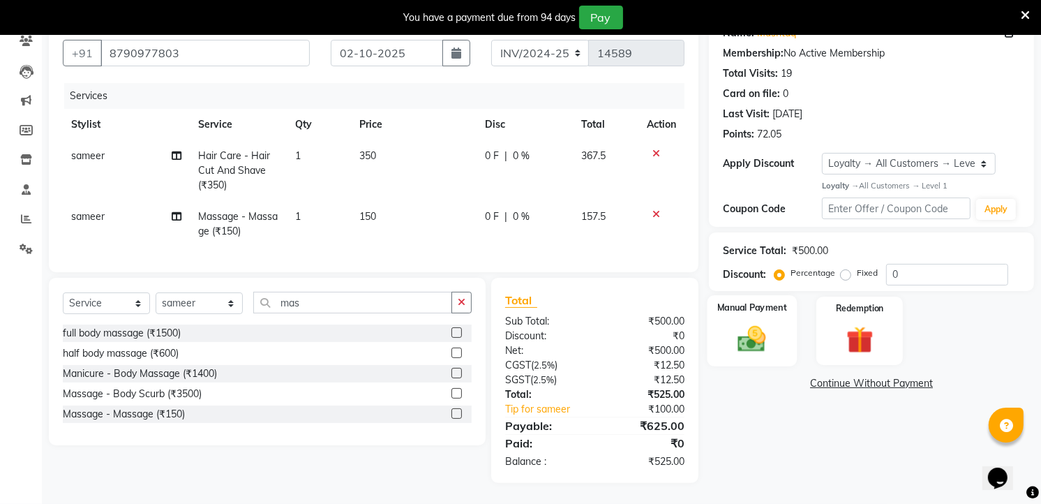
click at [751, 322] on img at bounding box center [752, 338] width 45 height 32
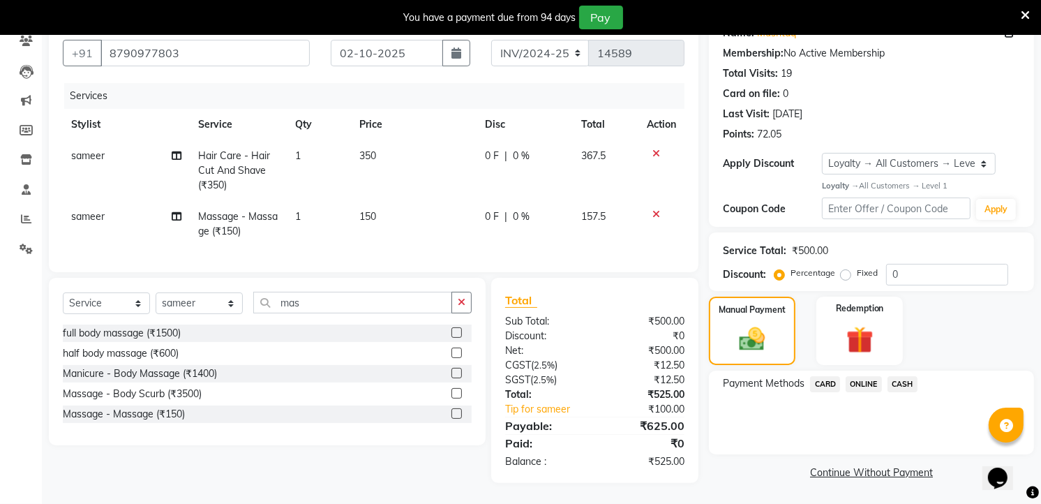
click at [870, 376] on span "ONLINE" at bounding box center [864, 384] width 36 height 16
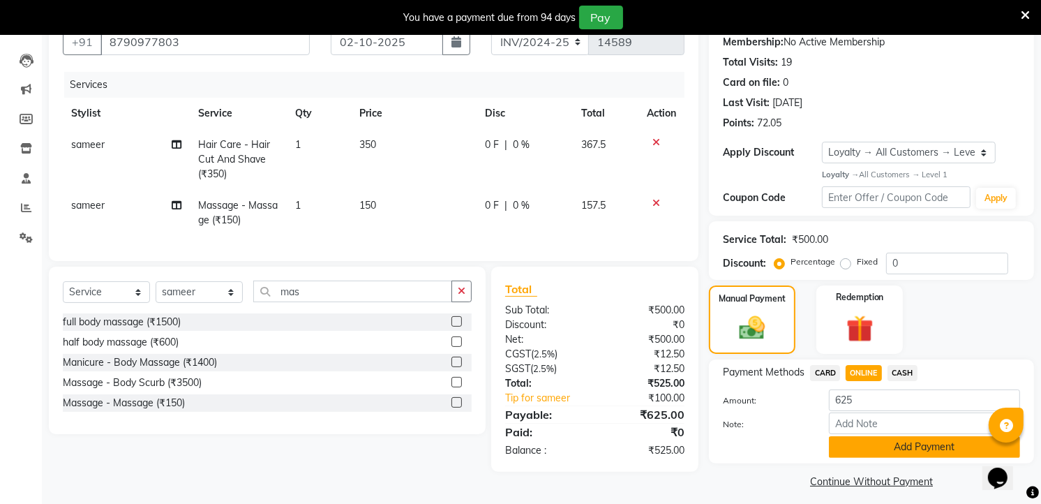
click at [864, 452] on button "Add Payment" at bounding box center [924, 447] width 191 height 22
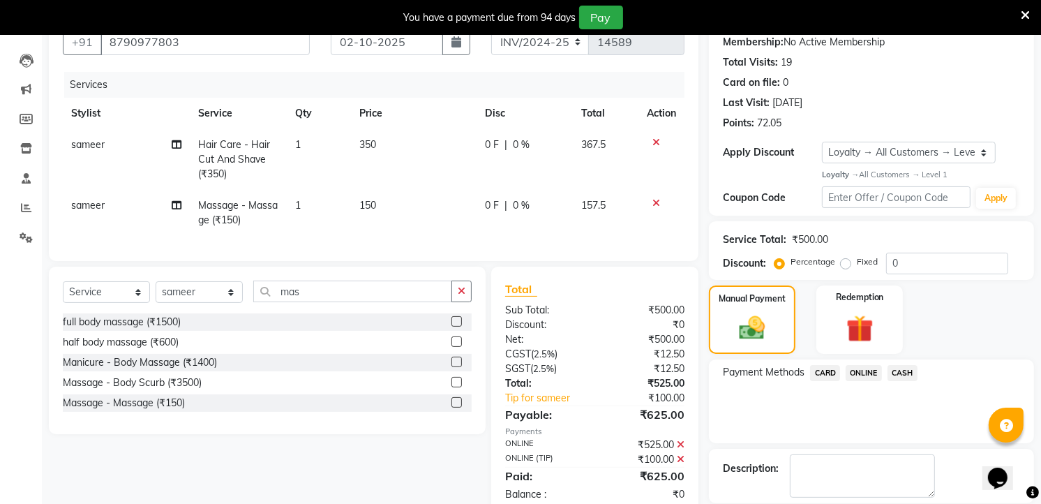
scroll to position [249, 0]
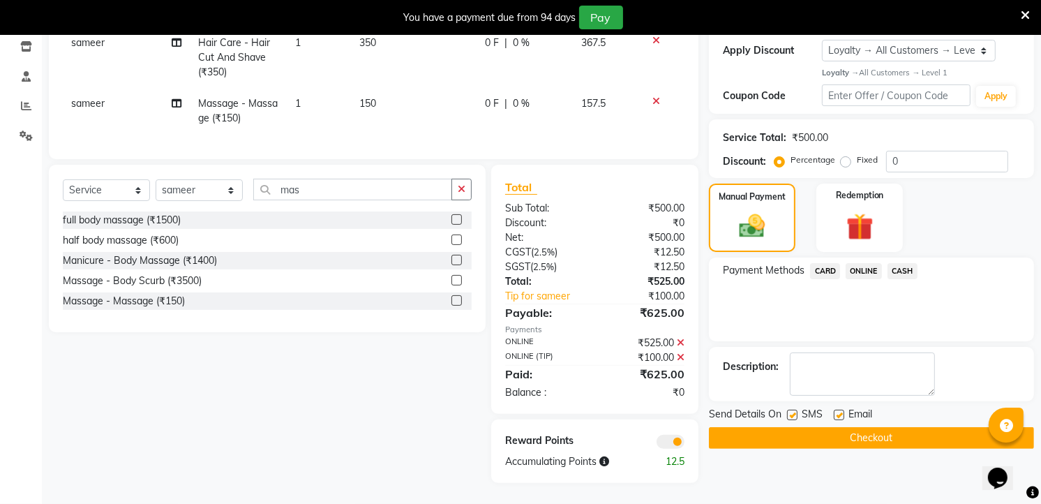
click at [854, 427] on button "Checkout" at bounding box center [871, 438] width 325 height 22
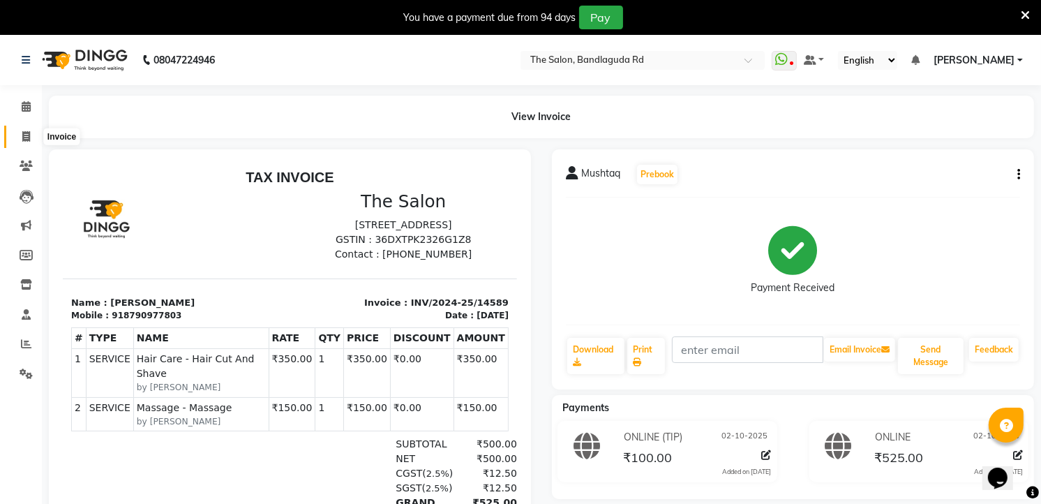
click at [22, 130] on span at bounding box center [26, 137] width 24 height 16
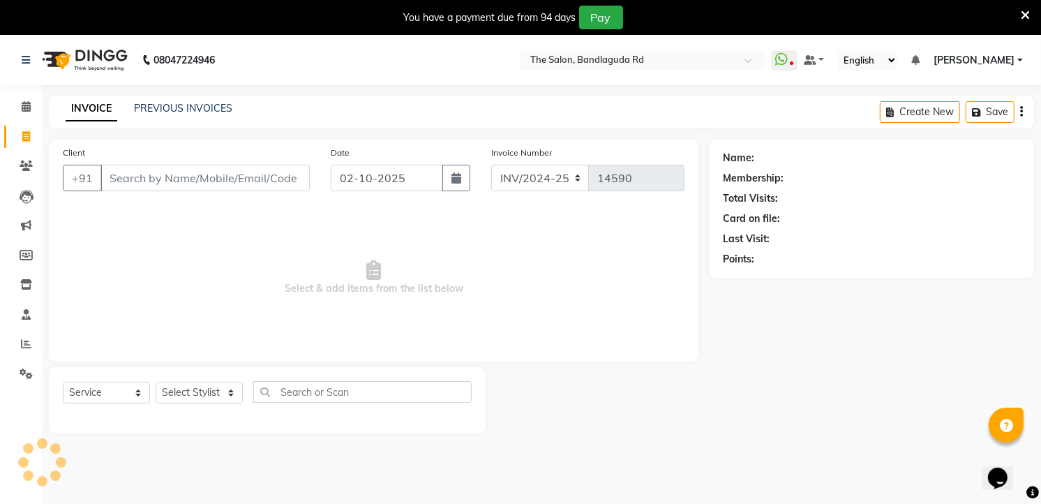
scroll to position [35, 0]
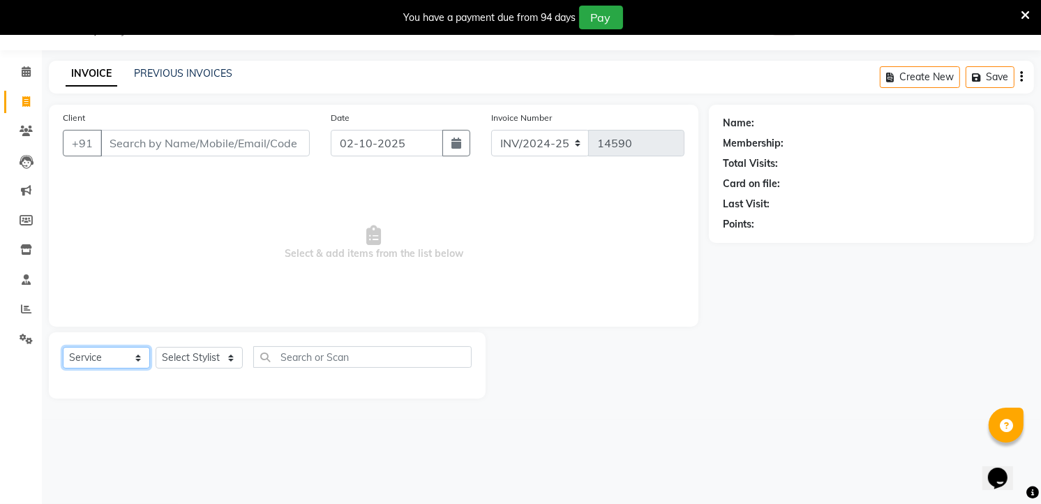
click at [121, 361] on select "Select Service Product Membership Package Voucher Prepaid Gift Card" at bounding box center [106, 358] width 87 height 22
select select "product"
click at [63, 348] on select "Select Service Product Membership Package Voucher Prepaid Gift Card" at bounding box center [106, 358] width 87 height 22
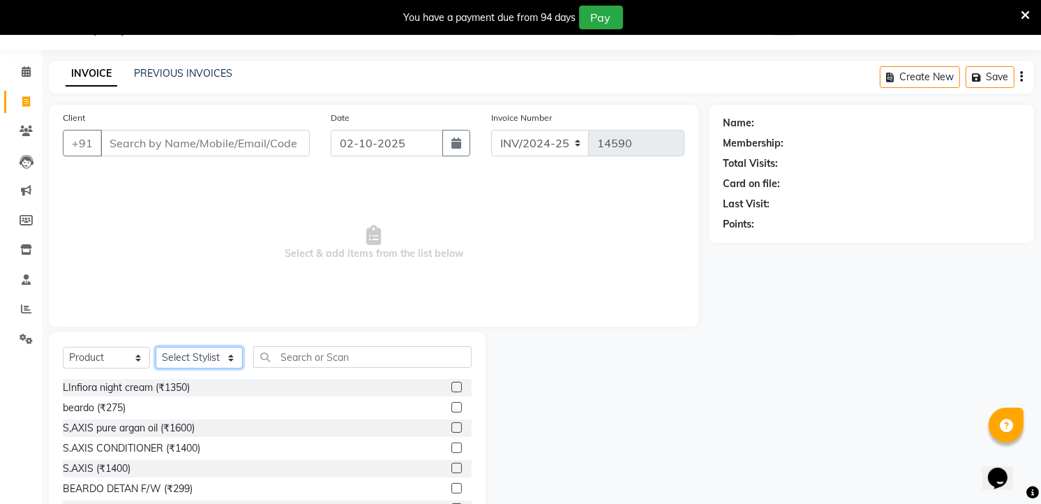
click at [204, 349] on select "Select Stylist [PERSON_NAME] [PERSON_NAME] [PERSON_NAME] new [PERSON_NAME] [PER…" at bounding box center [199, 358] width 87 height 22
select select "91765"
click at [156, 348] on select "Select Stylist [PERSON_NAME] [PERSON_NAME] [PERSON_NAME] new [PERSON_NAME] [PER…" at bounding box center [199, 358] width 87 height 22
click at [308, 355] on input "text" at bounding box center [362, 357] width 218 height 22
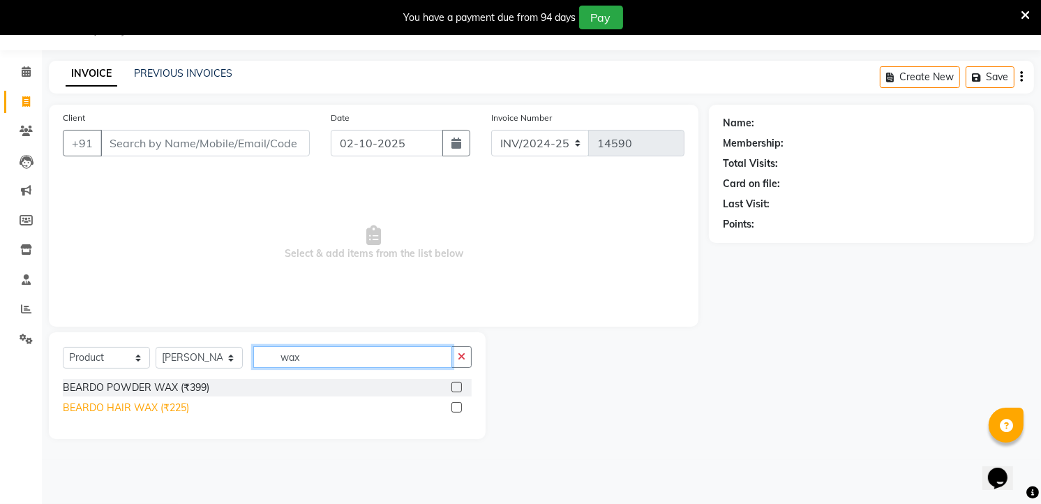
type input "wax"
click at [161, 412] on div "BEARDO HAIR WAX (₹225)" at bounding box center [126, 408] width 126 height 15
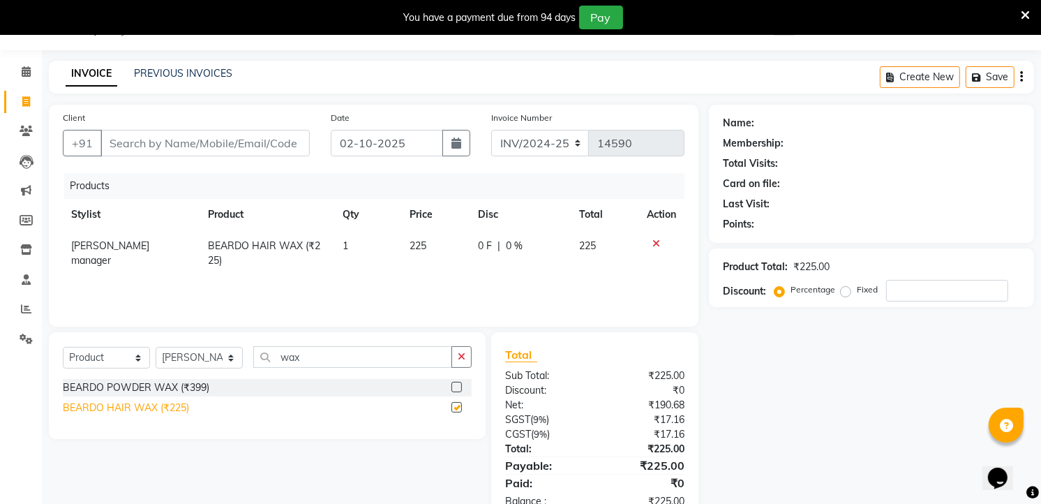
checkbox input "false"
click at [221, 145] on input "Client" at bounding box center [205, 143] width 209 height 27
type input "8"
type input "0"
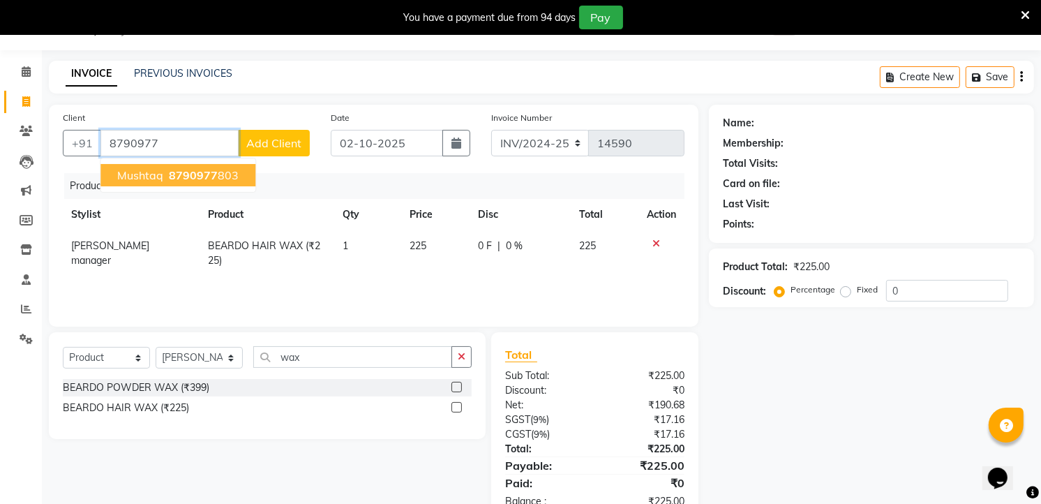
click at [192, 181] on span "8790977" at bounding box center [193, 175] width 49 height 14
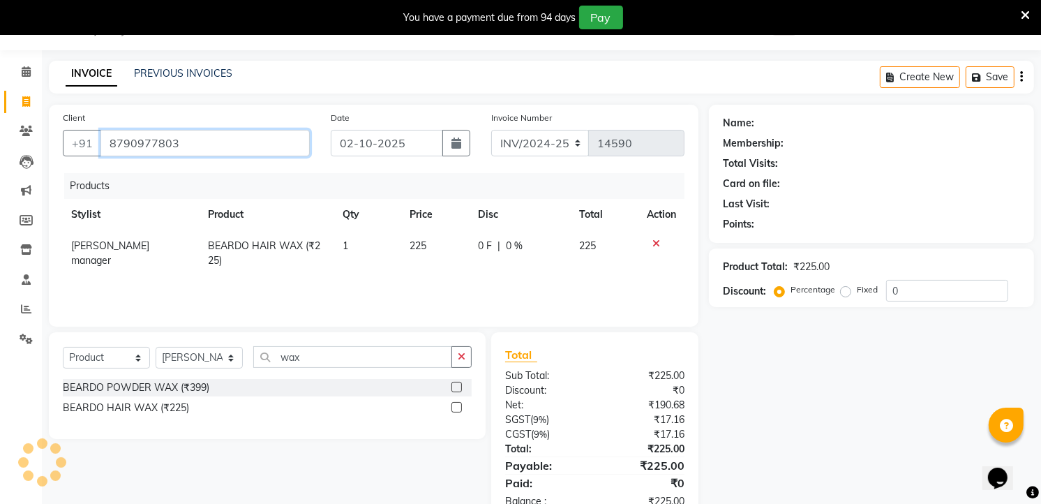
type input "8790977803"
select select "1: Object"
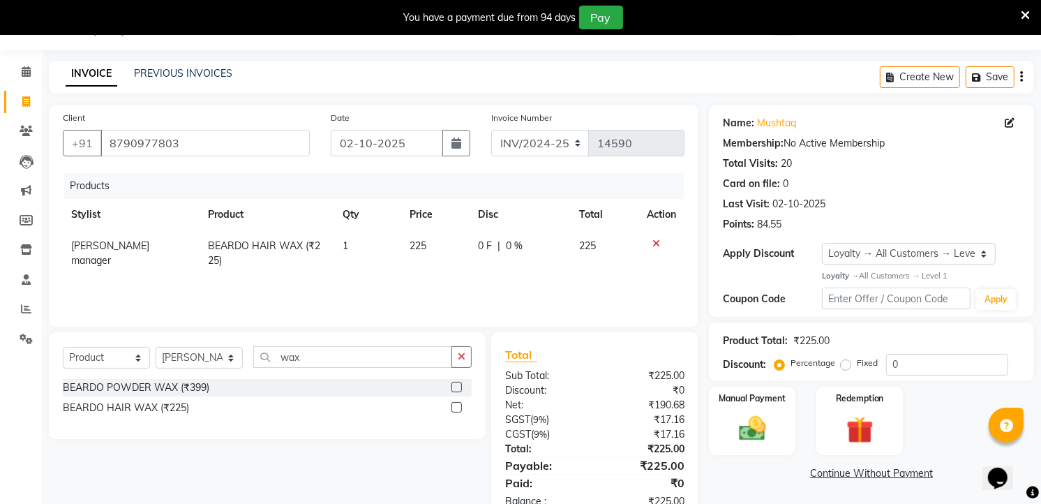
scroll to position [74, 0]
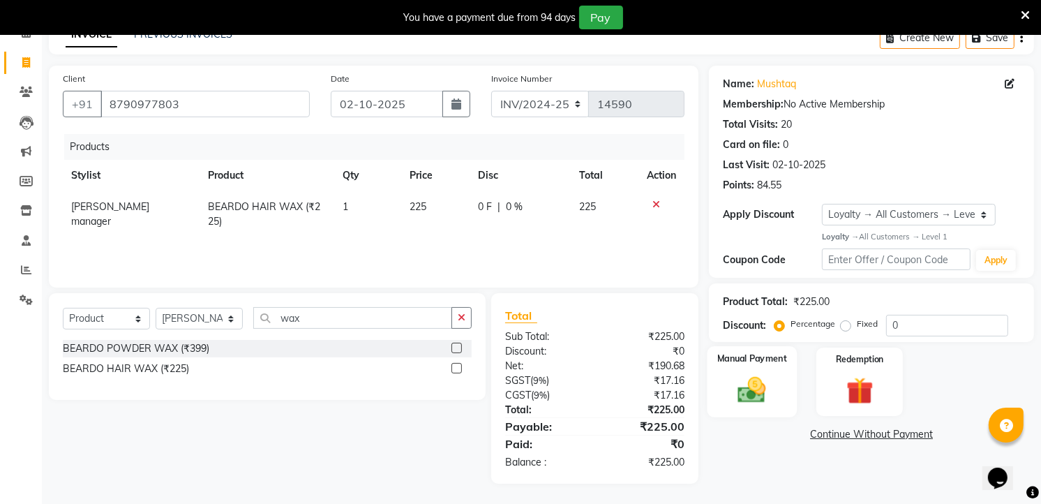
click at [773, 392] on img at bounding box center [752, 389] width 45 height 32
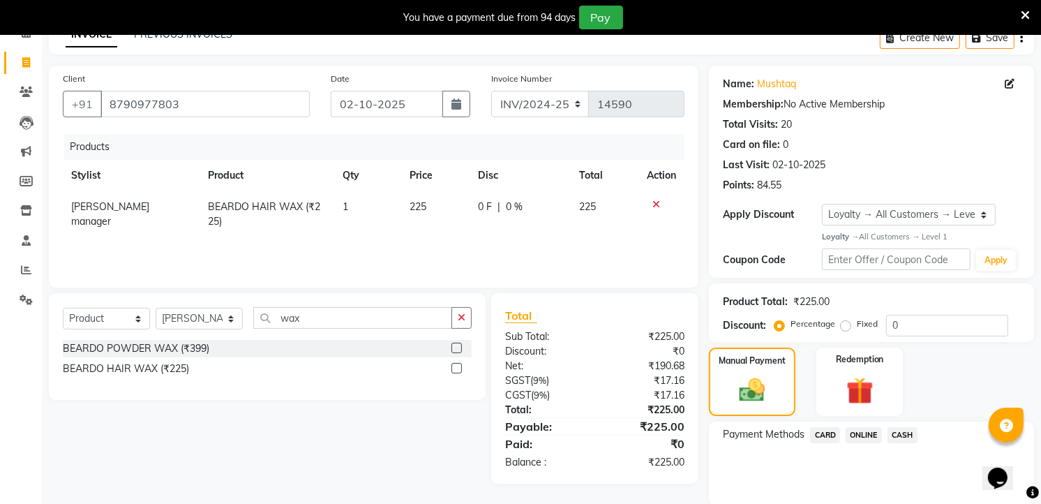
scroll to position [0, 0]
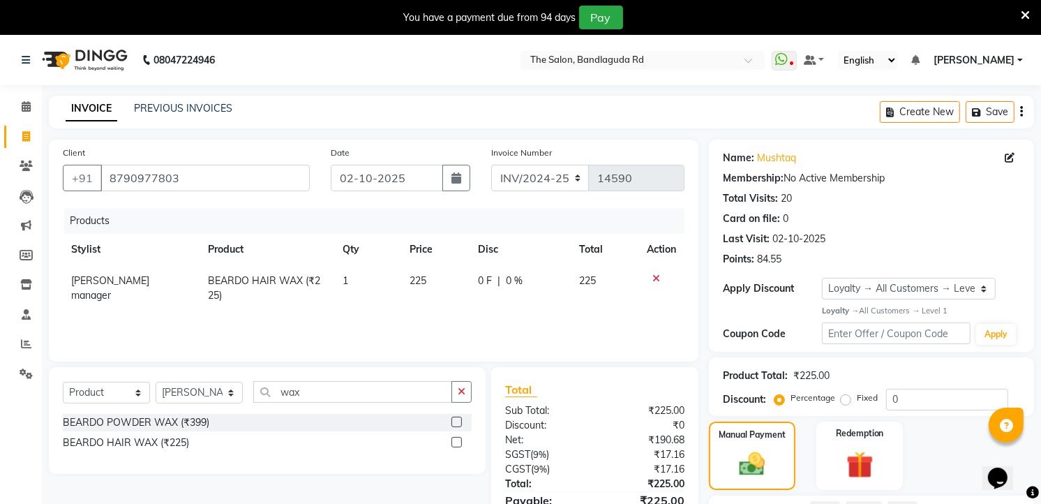
click at [424, 280] on span "225" at bounding box center [418, 280] width 17 height 13
select select "91765"
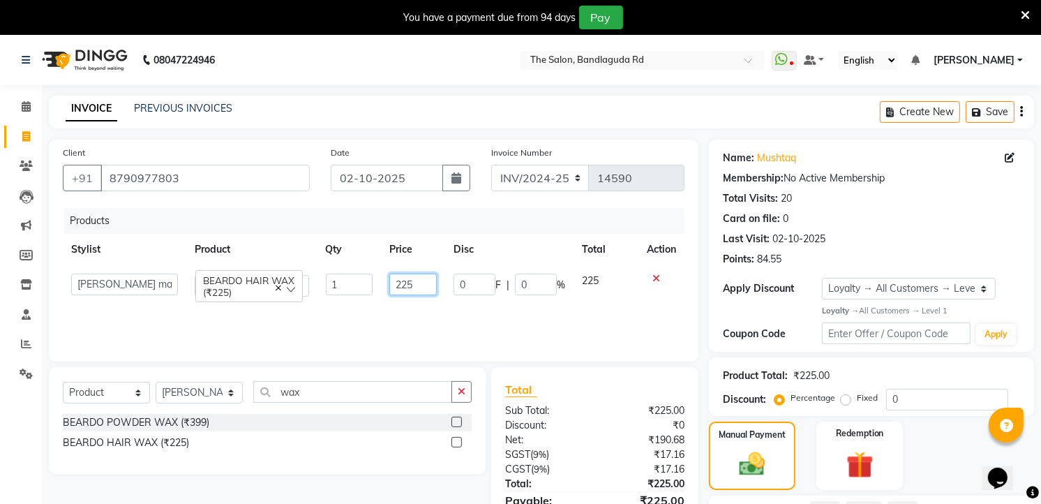
click at [424, 280] on input "225" at bounding box center [413, 285] width 48 height 22
type input "2"
type input "275"
click at [537, 315] on div "Products Stylist Product Qty Price Disc Total Action AIJAZ fazil imran imran ne…" at bounding box center [374, 278] width 622 height 140
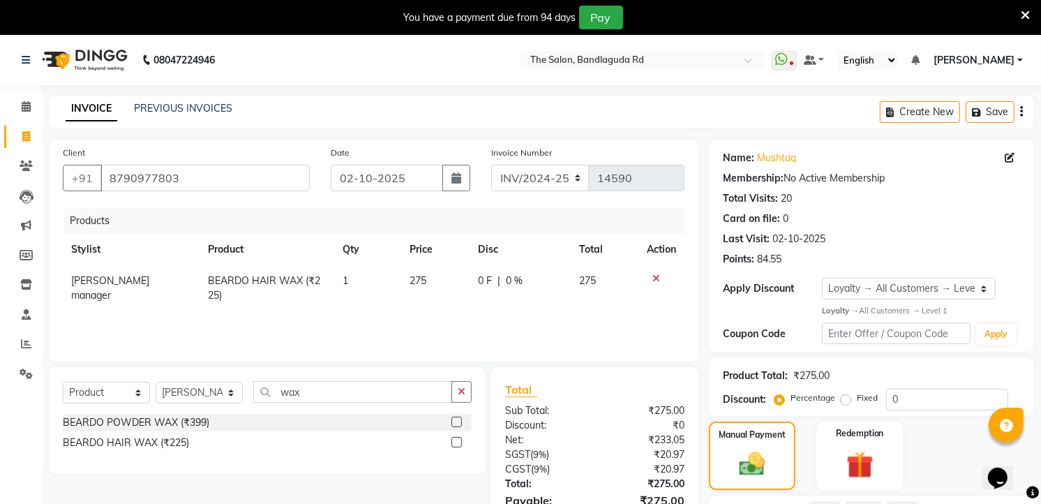
scroll to position [124, 0]
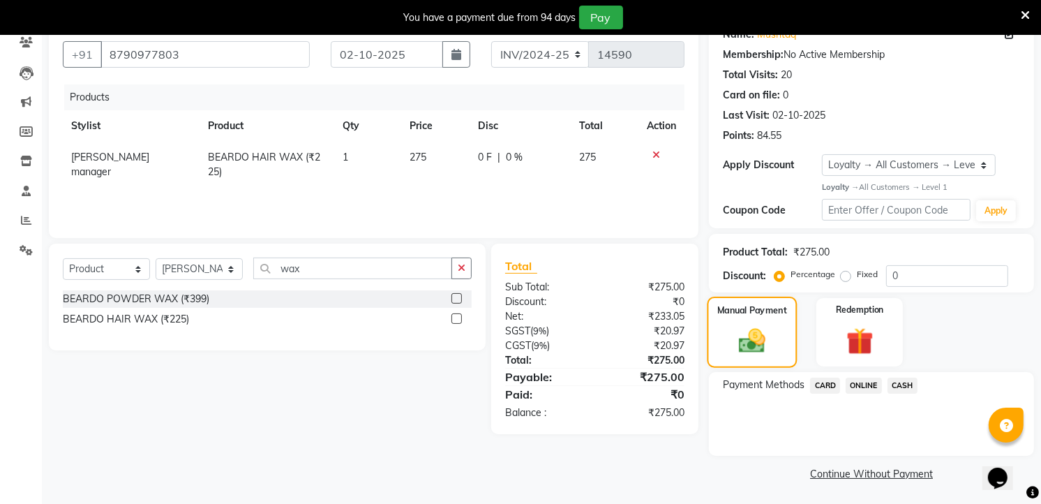
click at [768, 342] on img at bounding box center [752, 340] width 43 height 31
click at [859, 384] on span "ONLINE" at bounding box center [864, 386] width 36 height 16
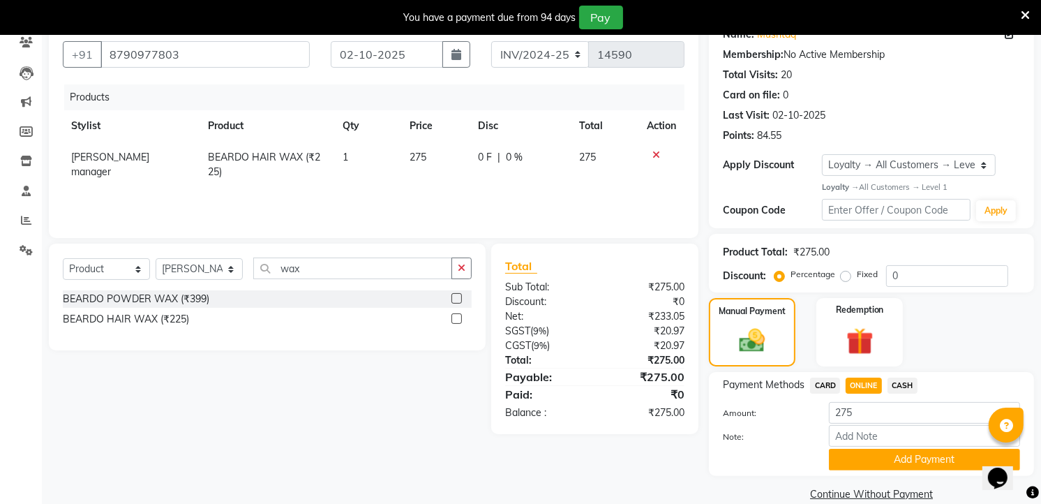
scroll to position [144, 0]
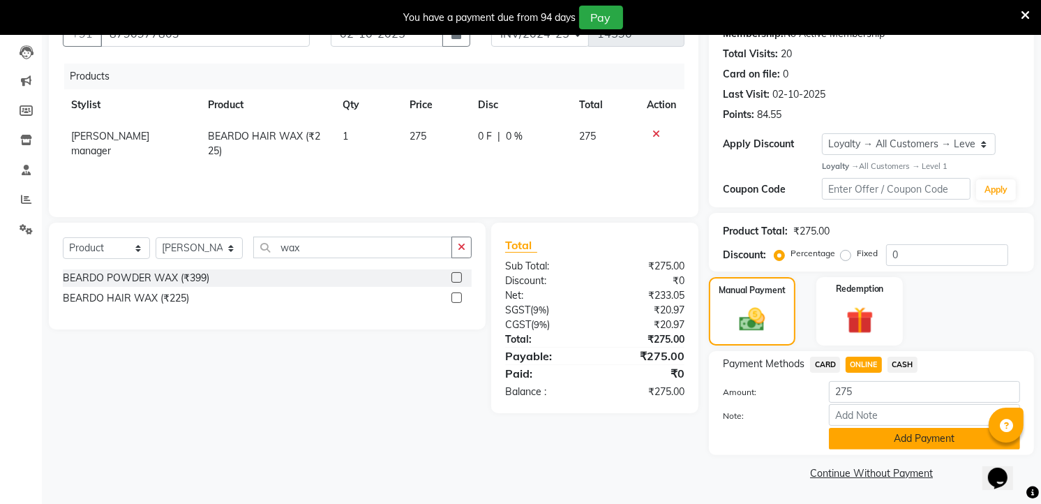
click at [890, 436] on button "Add Payment" at bounding box center [924, 439] width 191 height 22
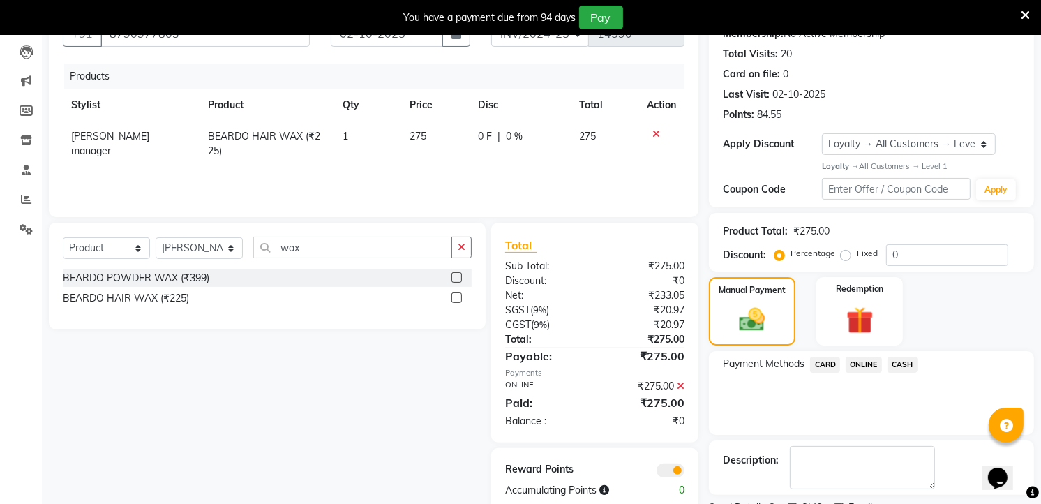
scroll to position [203, 0]
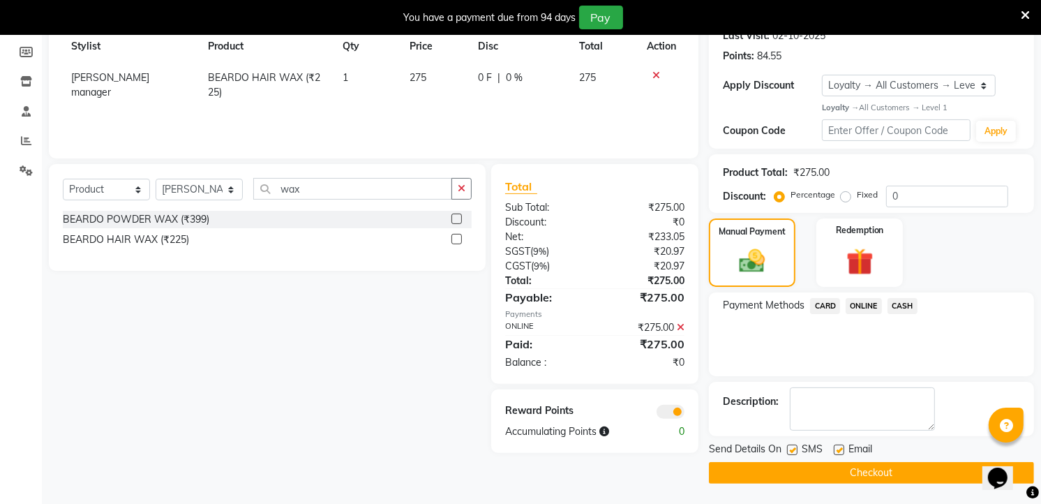
click at [861, 463] on button "Checkout" at bounding box center [871, 473] width 325 height 22
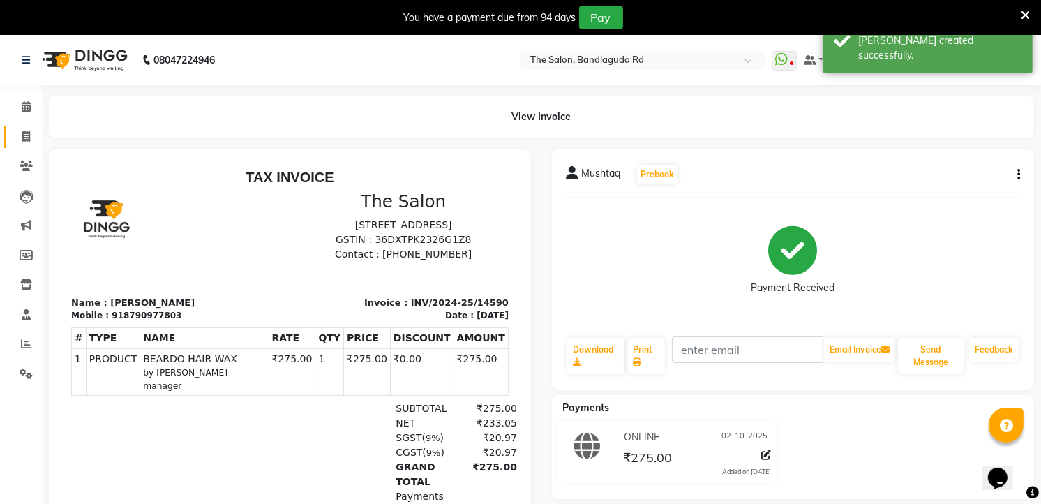
click at [10, 131] on link "Invoice" at bounding box center [21, 137] width 34 height 23
select select "service"
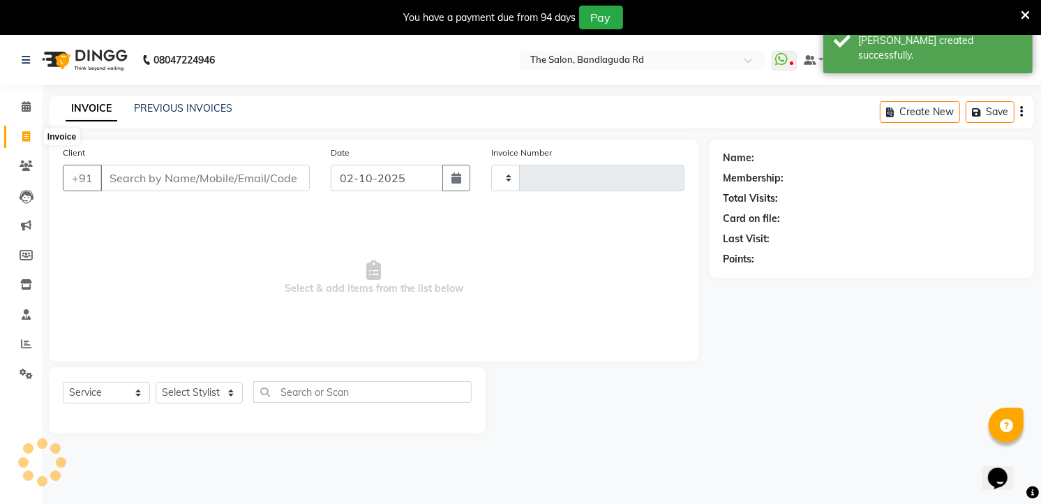
scroll to position [35, 0]
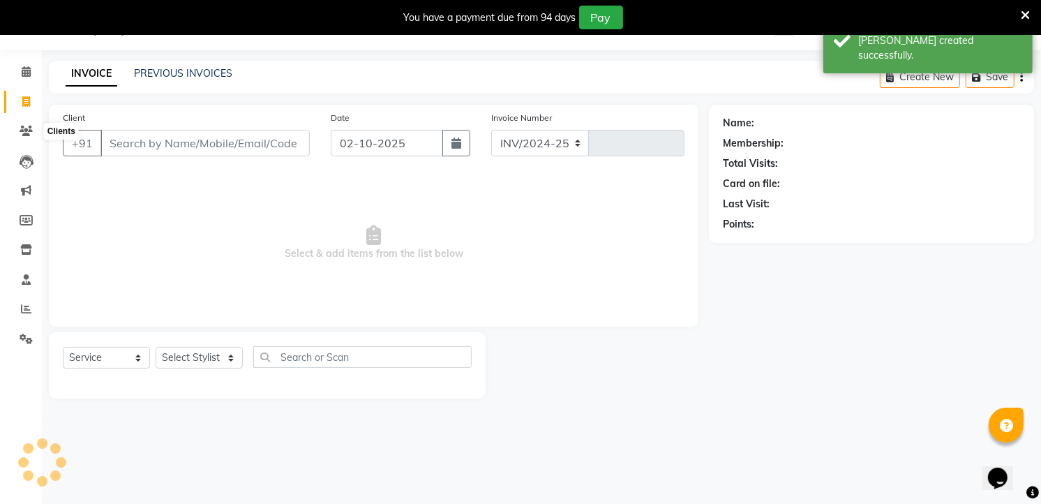
select select "5198"
type input "14591"
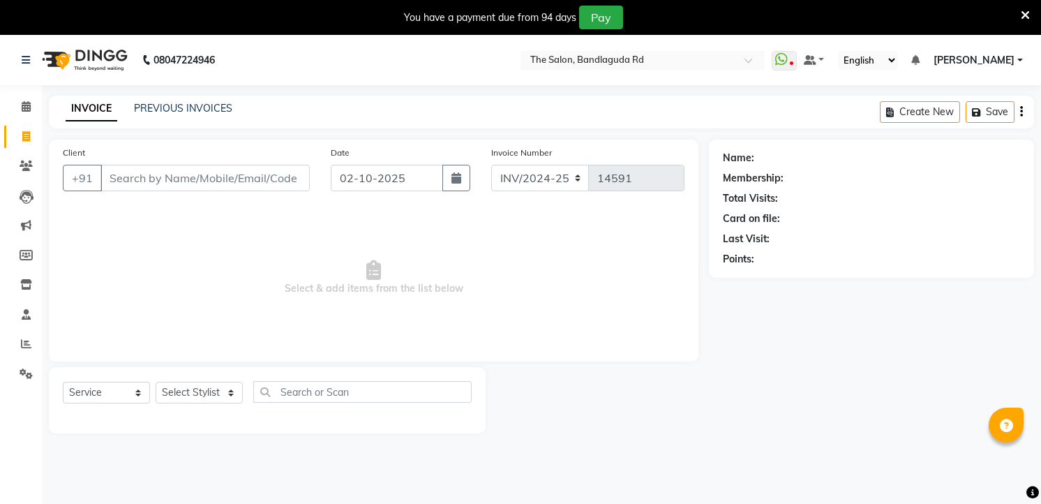
select select "service"
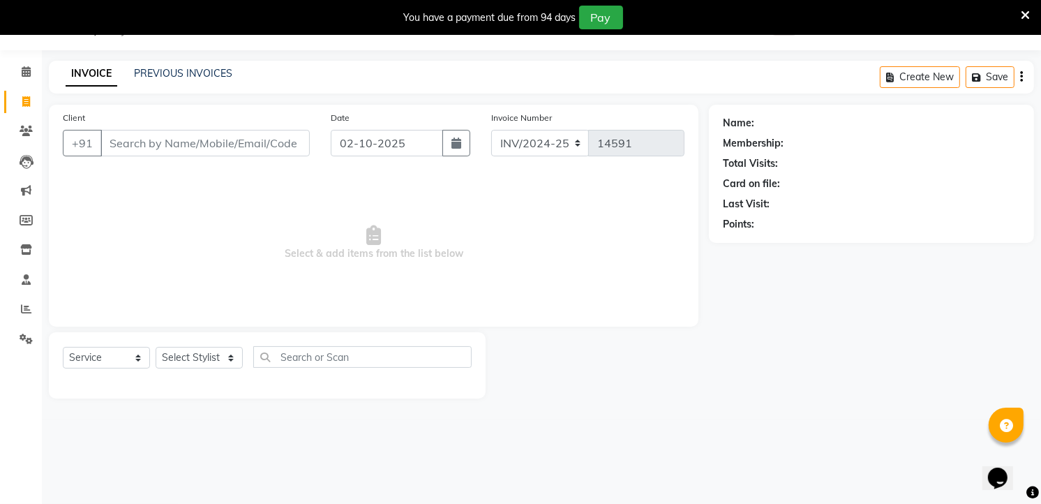
scroll to position [35, 0]
click at [175, 358] on select "Select Stylist [PERSON_NAME] [PERSON_NAME] [PERSON_NAME] new [PERSON_NAME] [PER…" at bounding box center [199, 358] width 87 height 22
select select "63354"
click at [156, 348] on select "Select Stylist [PERSON_NAME] [PERSON_NAME] [PERSON_NAME] new [PERSON_NAME] [PER…" at bounding box center [199, 358] width 87 height 22
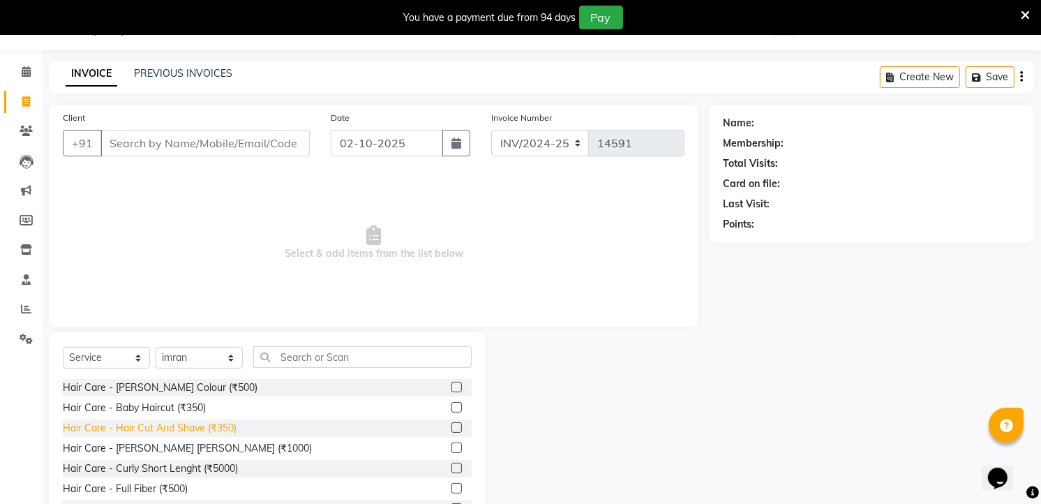
click at [214, 426] on div "Hair Care - Hair Cut And Shave (₹350)" at bounding box center [150, 428] width 174 height 15
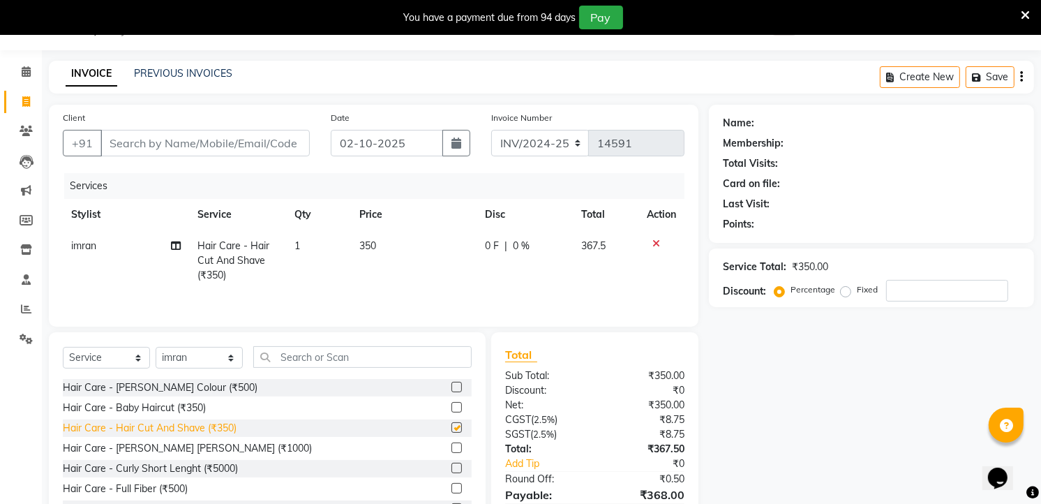
checkbox input "false"
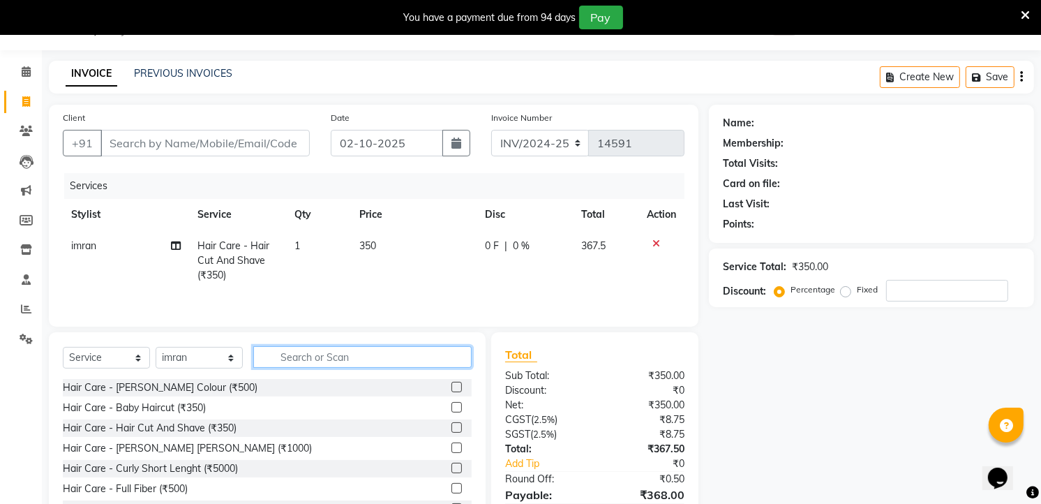
click at [303, 365] on input "text" at bounding box center [362, 357] width 218 height 22
type input "w"
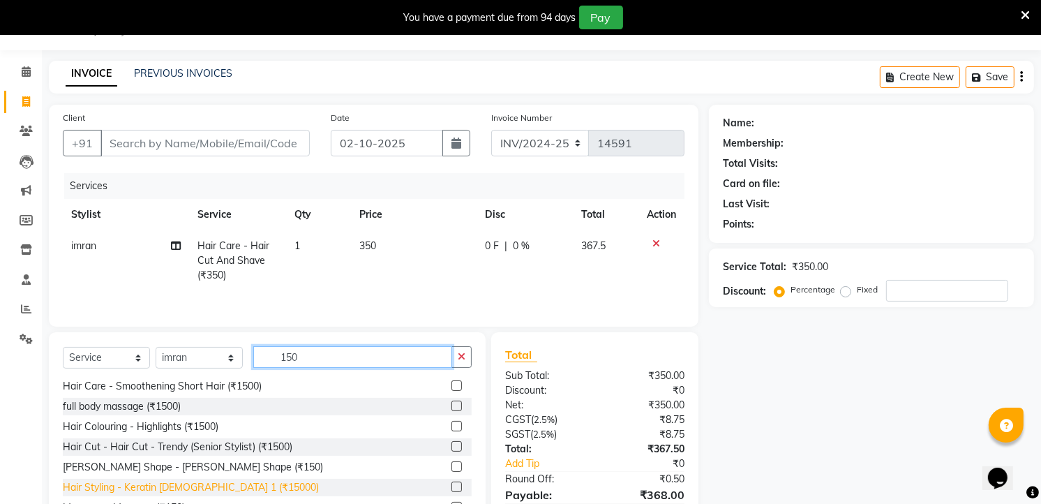
scroll to position [105, 0]
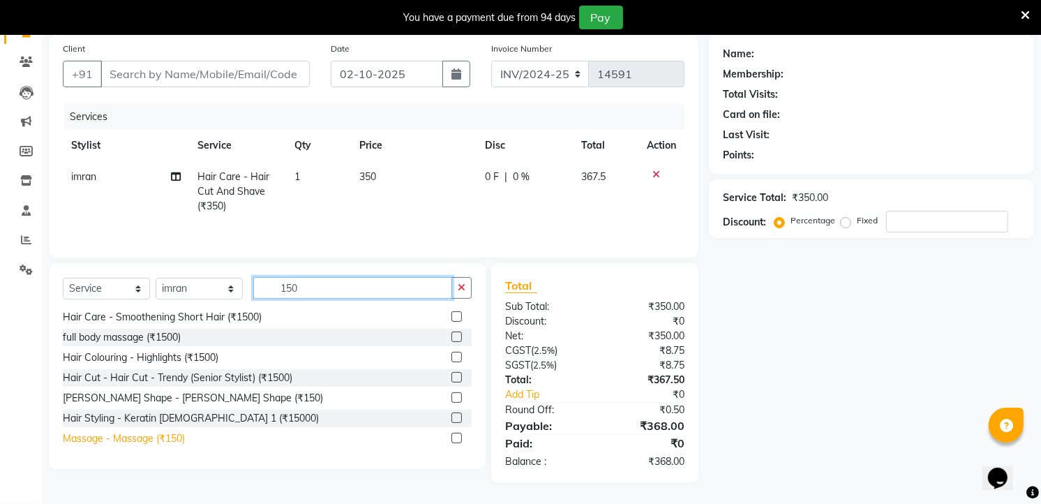
type input "150"
click at [158, 444] on div "Massage - Massage (₹150)" at bounding box center [124, 438] width 122 height 15
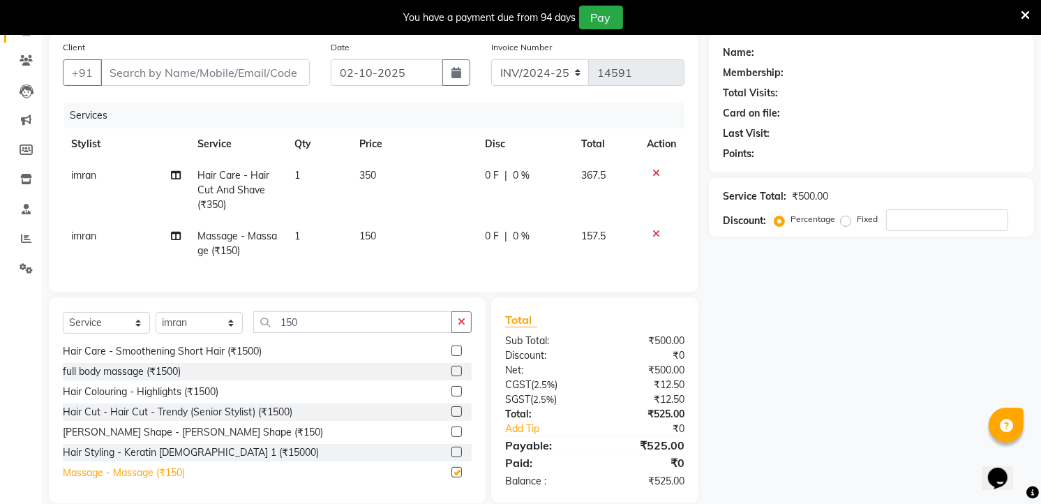
checkbox input "false"
click at [322, 333] on input "150" at bounding box center [352, 322] width 199 height 22
type input "1"
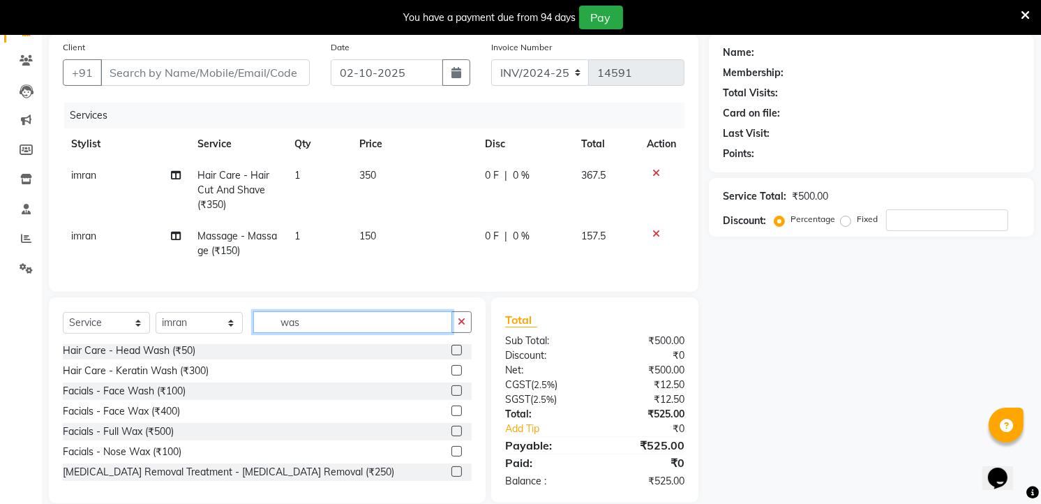
scroll to position [0, 0]
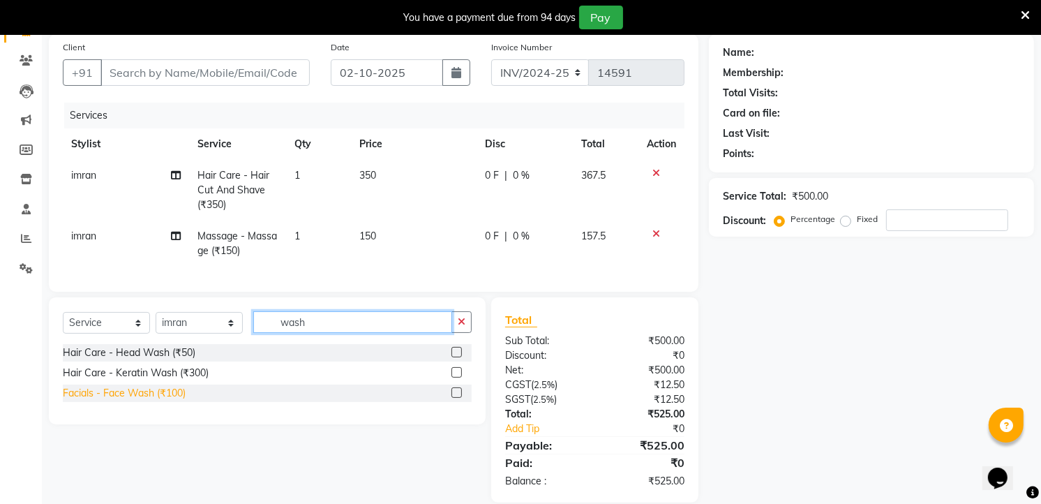
type input "wash"
click at [186, 401] on div "Facials - Face Wash (₹100)" at bounding box center [124, 393] width 123 height 15
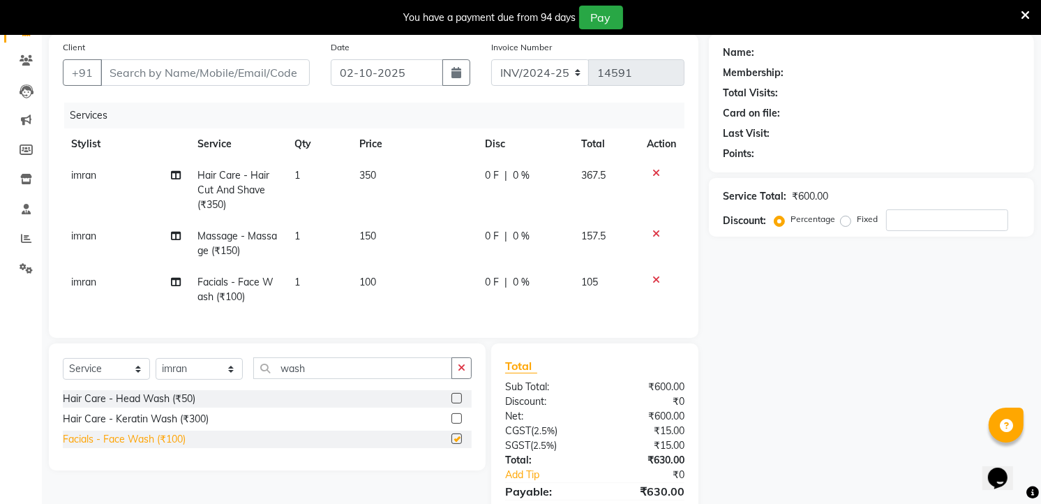
checkbox input "false"
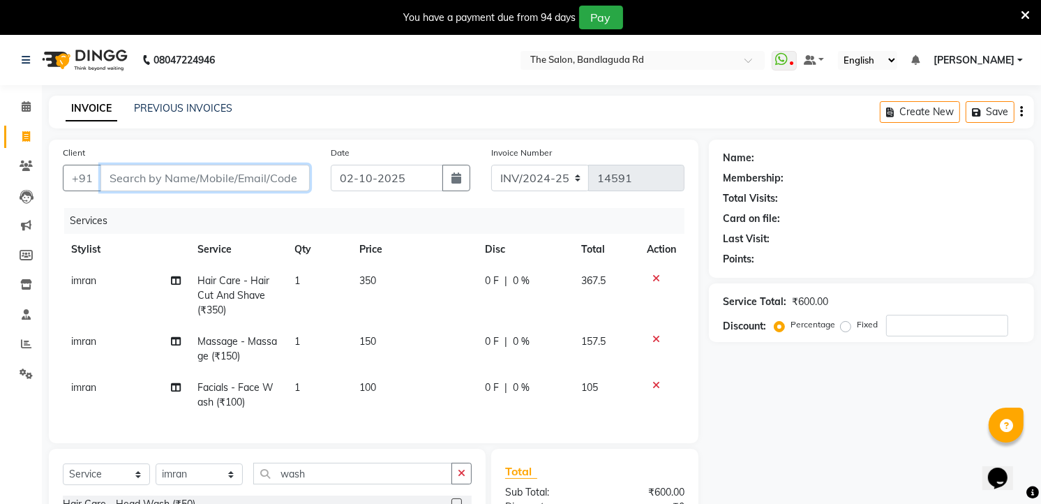
click at [242, 180] on input "Client" at bounding box center [205, 178] width 209 height 27
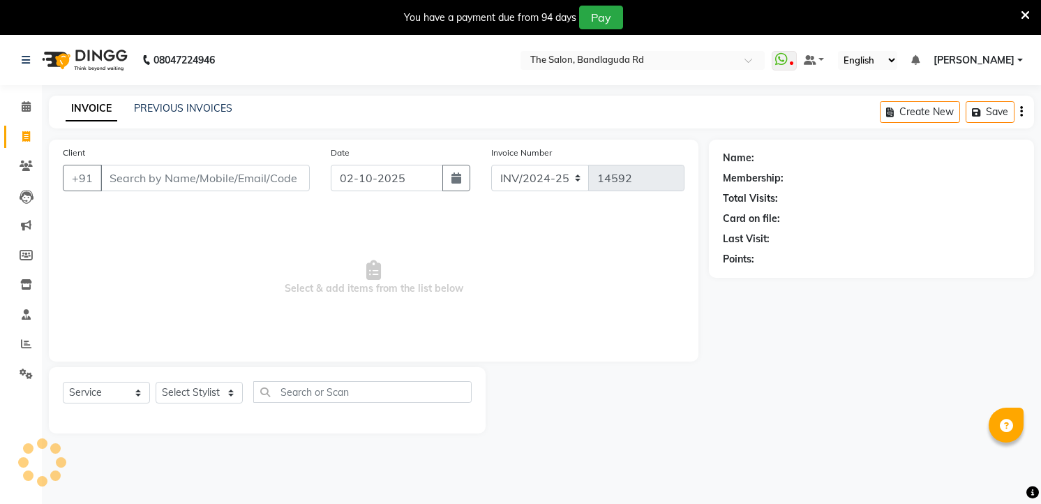
select select "service"
click at [1032, 17] on div "You have a payment due from 94 days Pay" at bounding box center [520, 17] width 1041 height 35
click at [1025, 15] on icon at bounding box center [1025, 15] width 9 height 13
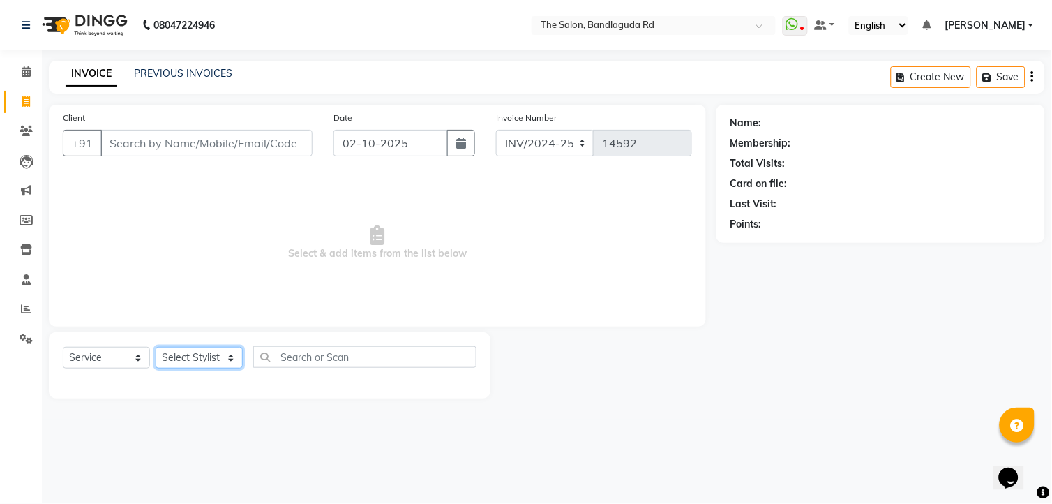
click at [209, 366] on select "Select Stylist [PERSON_NAME] [PERSON_NAME] [PERSON_NAME] new [PERSON_NAME] [PER…" at bounding box center [199, 358] width 87 height 22
select select "91765"
click at [156, 348] on select "Select Stylist [PERSON_NAME] [PERSON_NAME] [PERSON_NAME] new [PERSON_NAME] [PER…" at bounding box center [199, 358] width 87 height 22
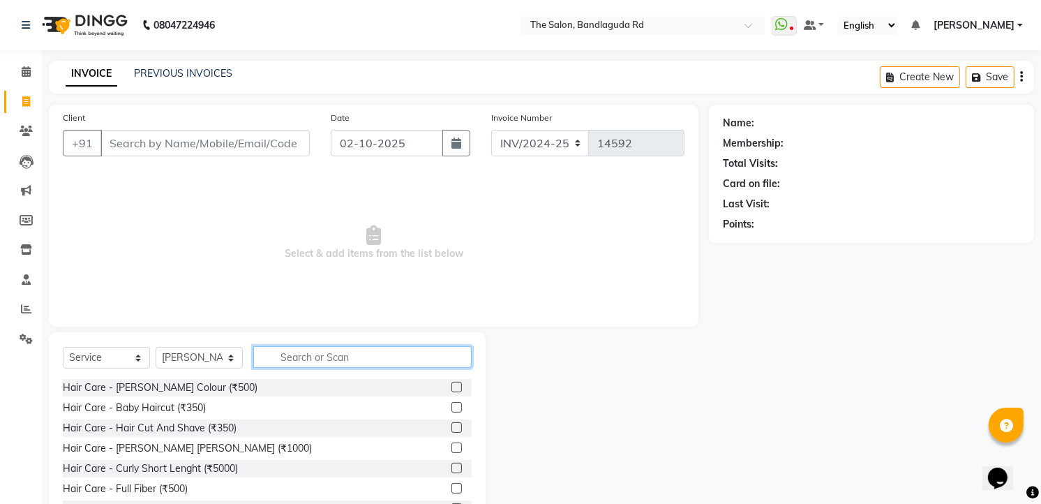
click at [315, 350] on input "text" at bounding box center [362, 357] width 218 height 22
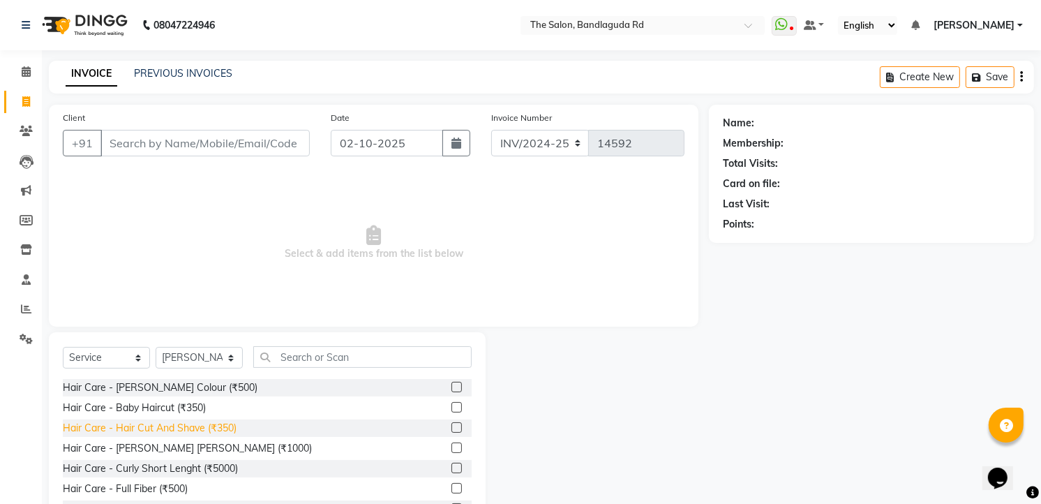
click at [236, 427] on div "Hair Care - Hair Cut And Shave (₹350)" at bounding box center [150, 428] width 174 height 15
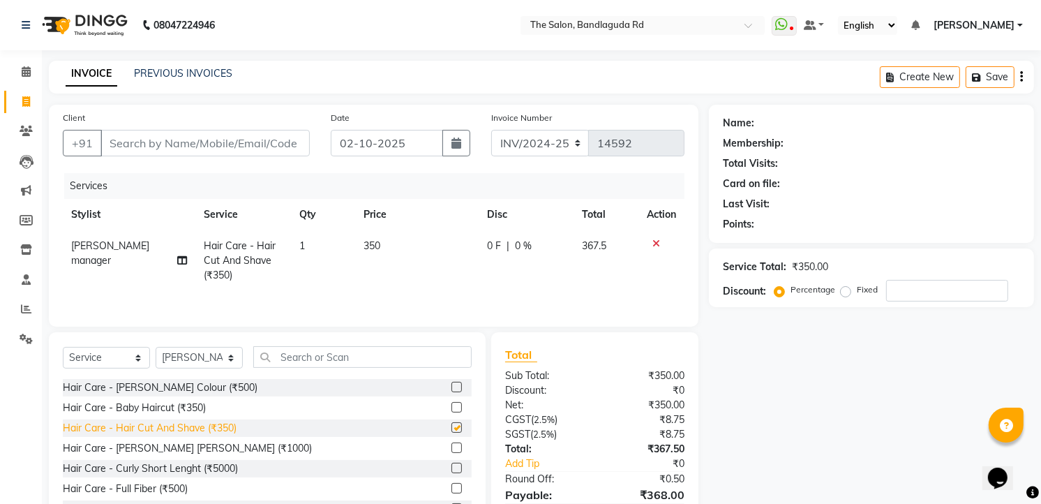
checkbox input "false"
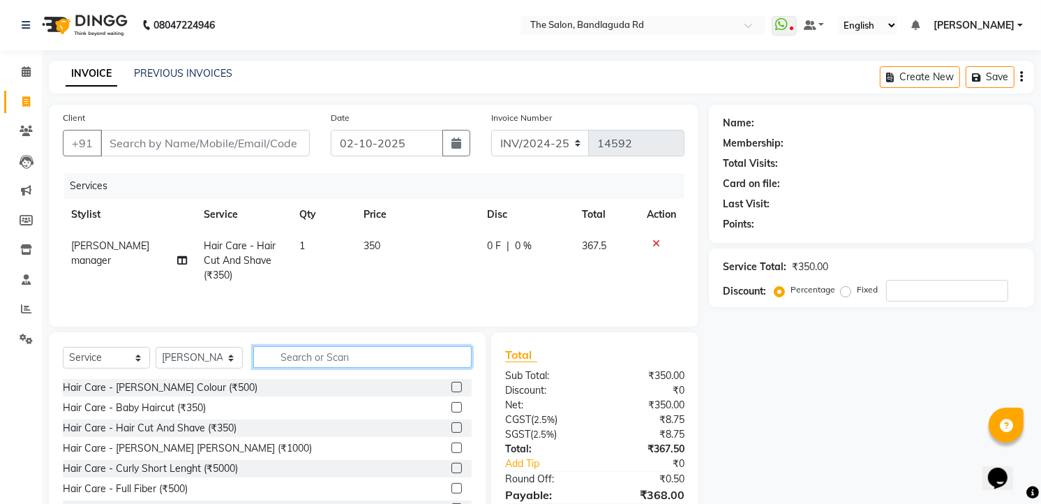
click at [309, 358] on input "text" at bounding box center [362, 357] width 218 height 22
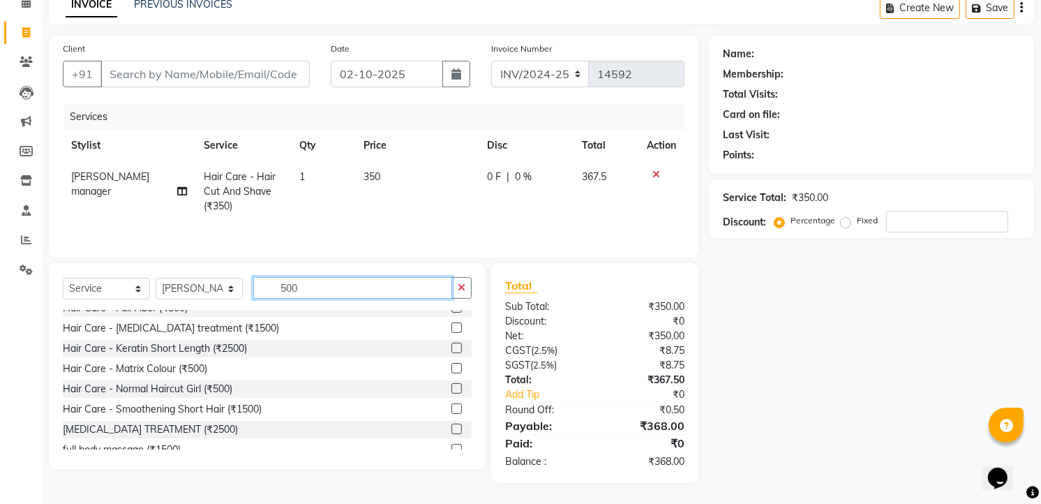
scroll to position [155, 0]
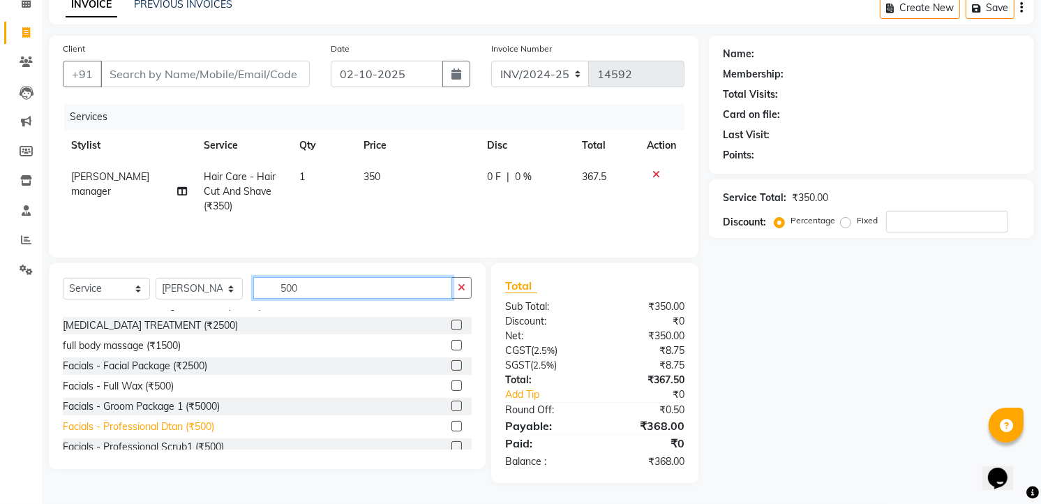
type input "500"
click at [174, 433] on div "Facials - Professional Dtan (₹500)" at bounding box center [138, 426] width 151 height 15
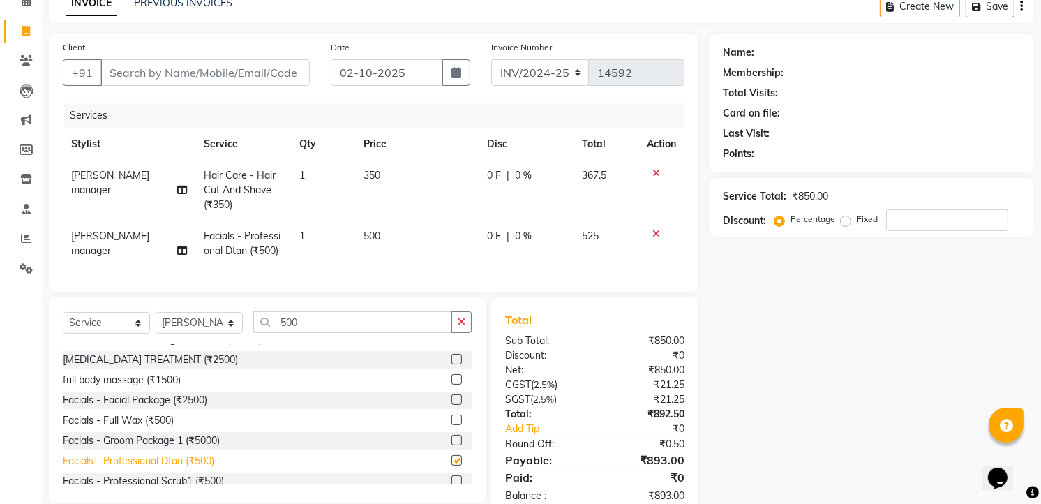
checkbox input "false"
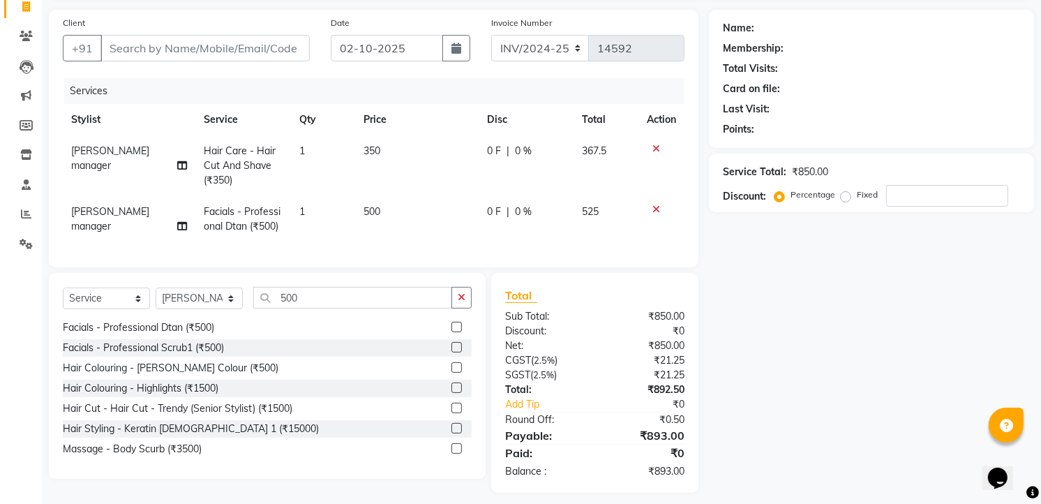
scroll to position [116, 0]
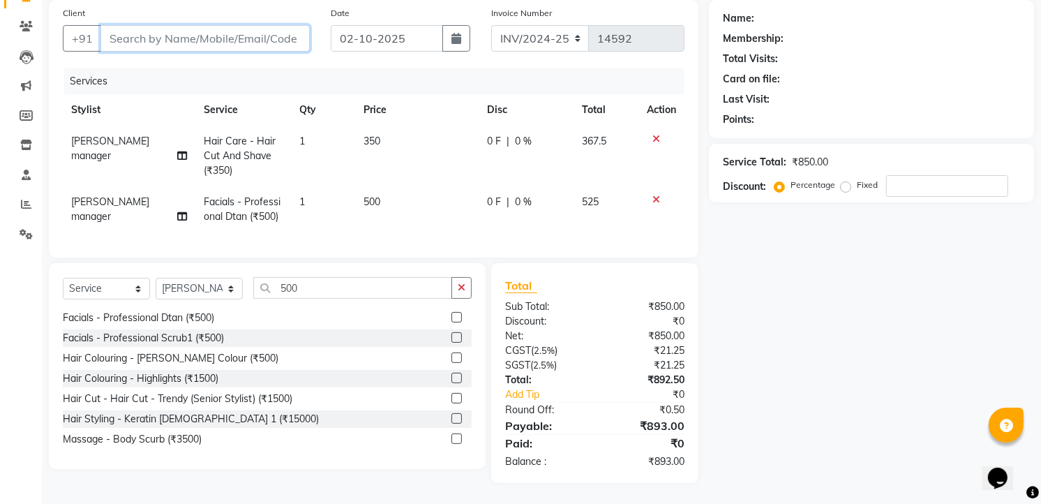
click at [233, 29] on input "Client" at bounding box center [205, 38] width 209 height 27
type input "9"
type input "0"
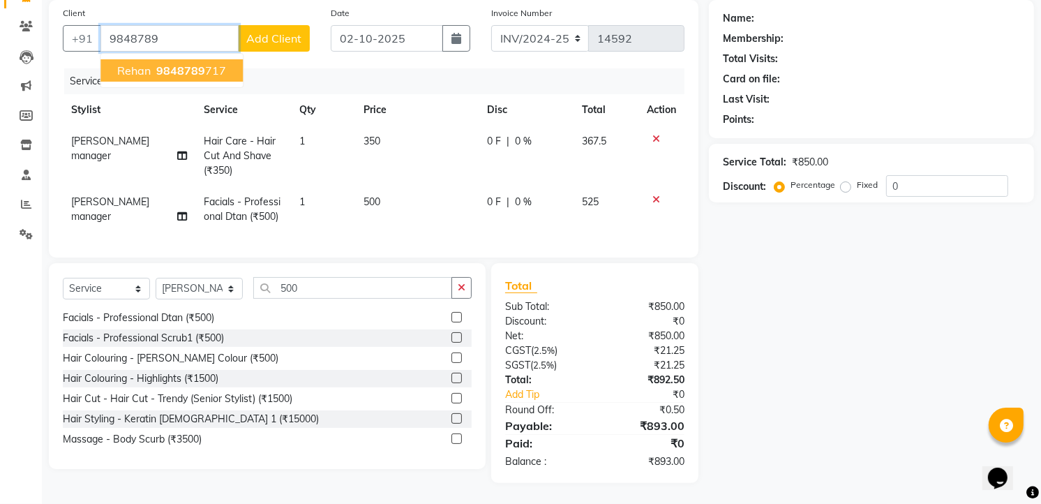
click at [214, 64] on ngb-highlight "9848789 717" at bounding box center [190, 71] width 73 height 14
type input "9848789717"
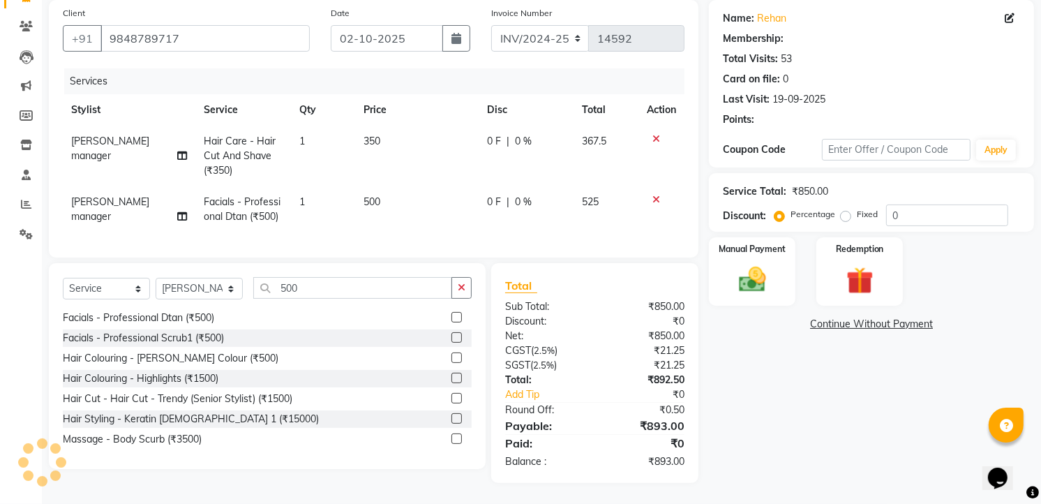
scroll to position [102, 0]
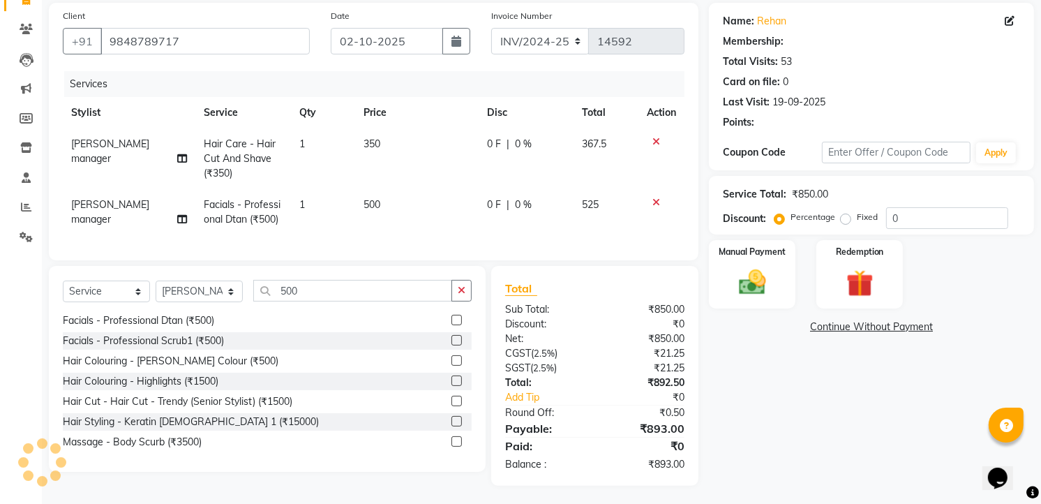
type input "20"
select select "2: Object"
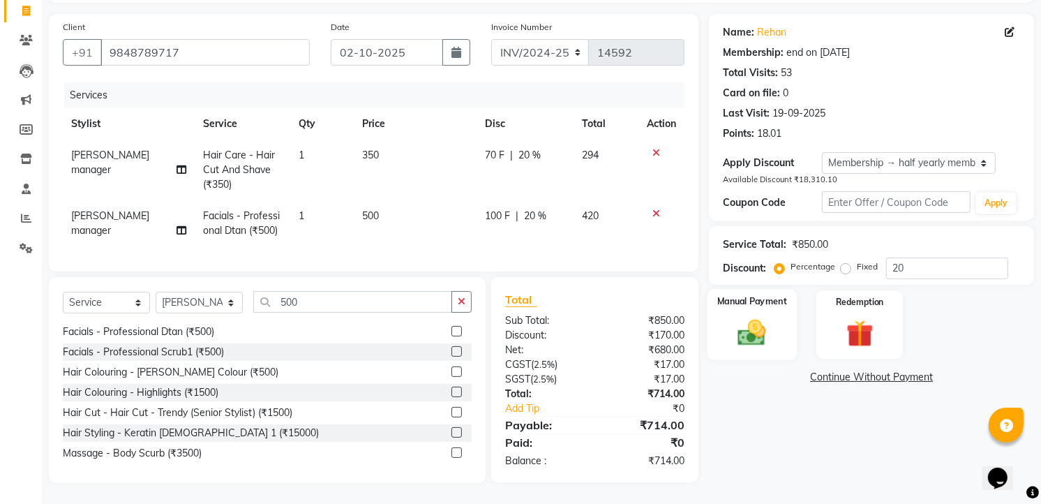
click at [793, 320] on div "Manual Payment" at bounding box center [753, 324] width 90 height 71
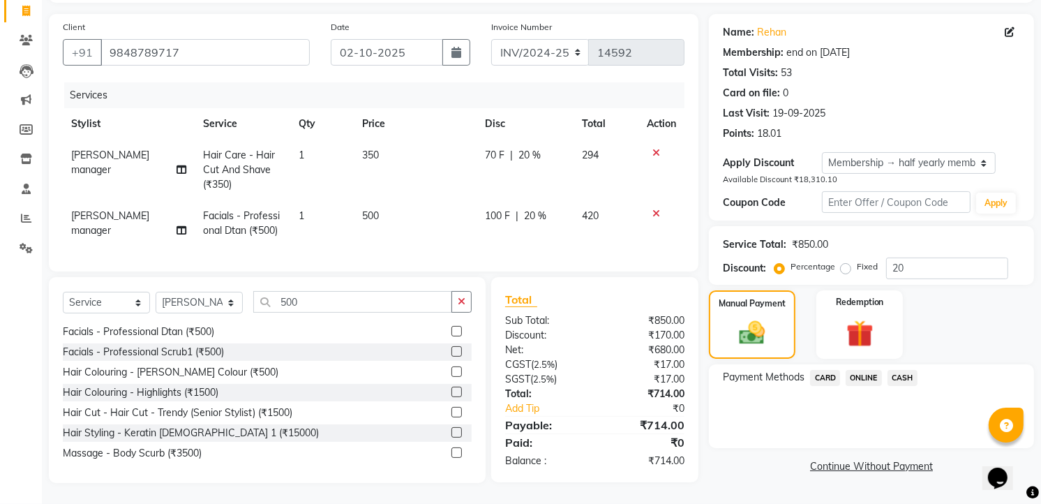
click at [870, 371] on span "ONLINE" at bounding box center [864, 378] width 36 height 16
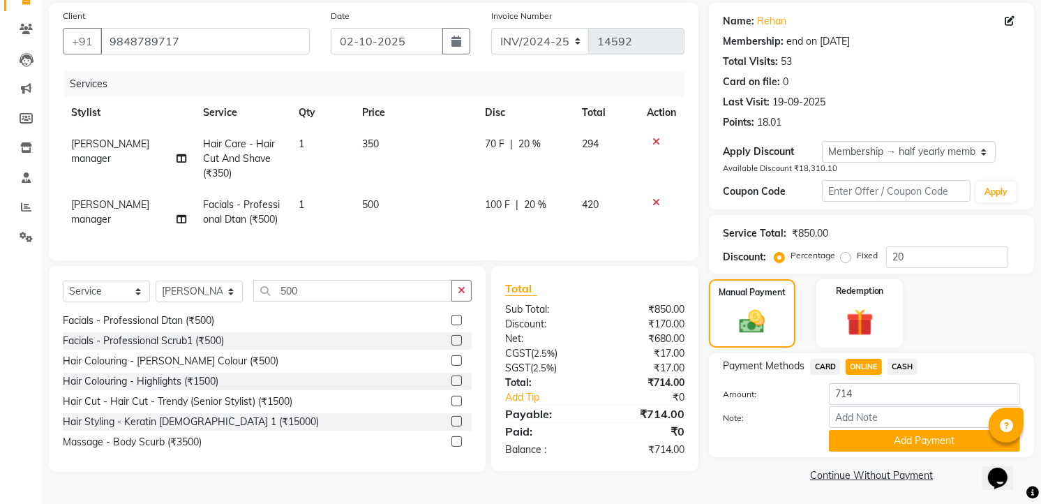
scroll to position [105, 0]
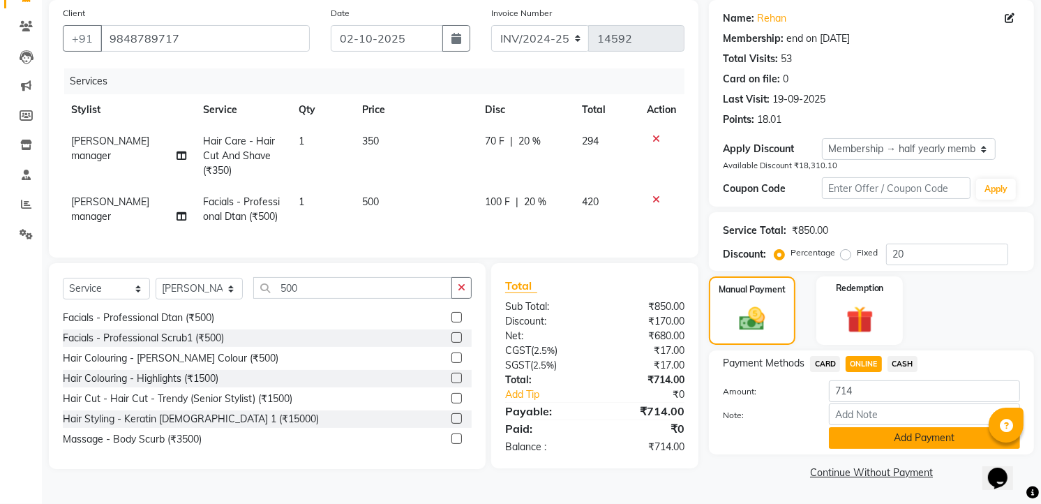
click at [887, 440] on button "Add Payment" at bounding box center [924, 438] width 191 height 22
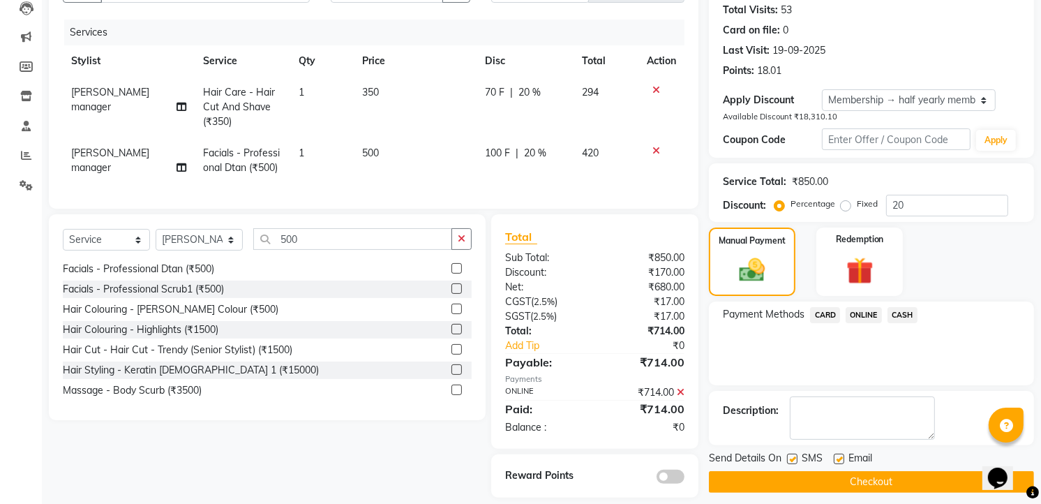
scroll to position [179, 0]
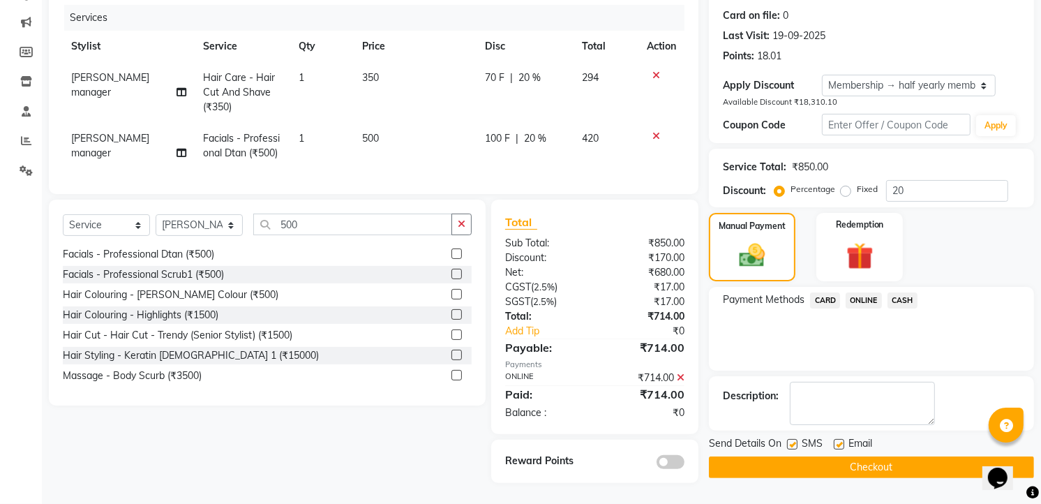
click at [880, 456] on button "Checkout" at bounding box center [871, 467] width 325 height 22
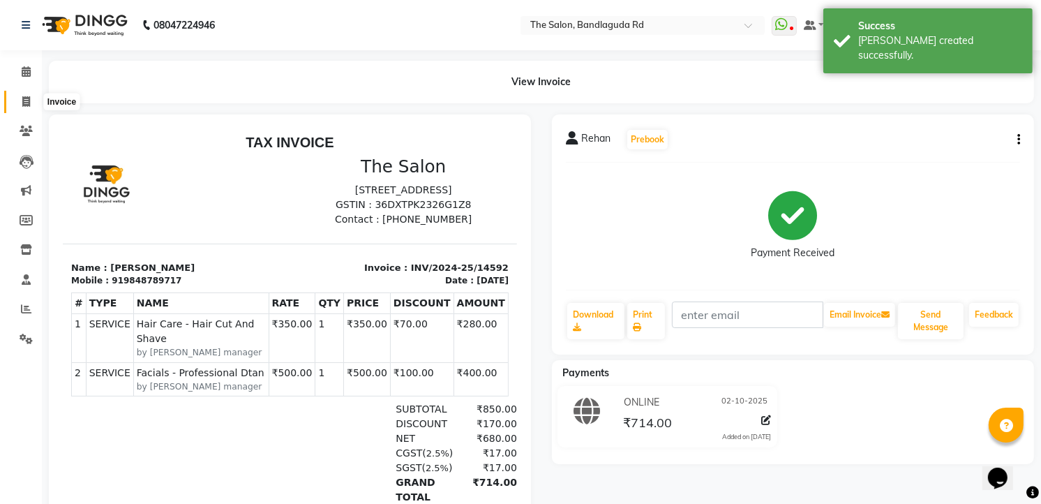
click at [28, 98] on icon at bounding box center [26, 101] width 8 height 10
select select "service"
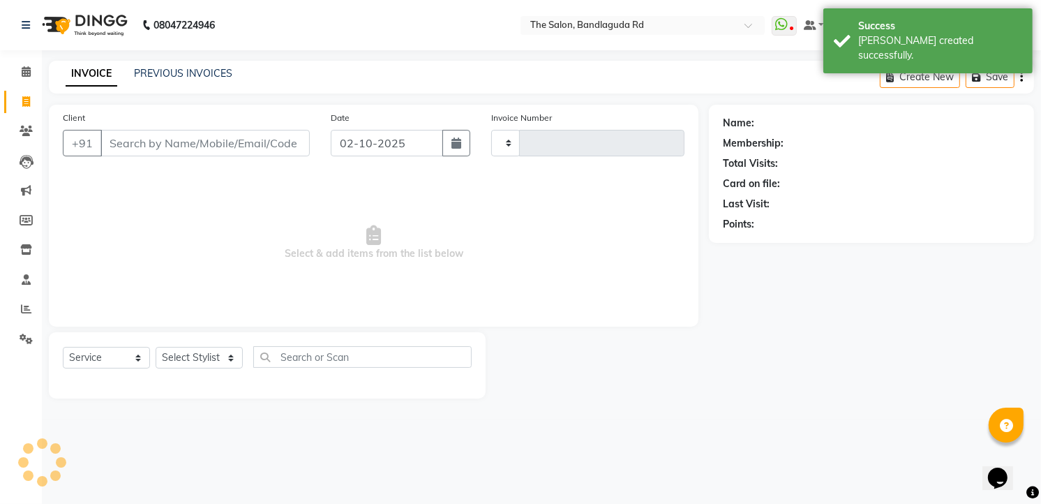
type input "14593"
select select "5198"
click at [23, 311] on icon at bounding box center [26, 309] width 10 height 10
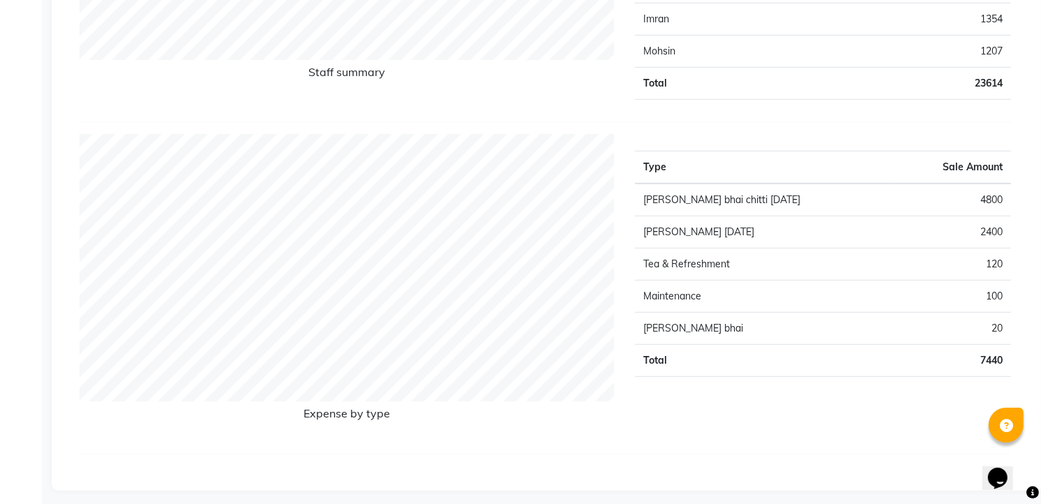
scroll to position [783, 0]
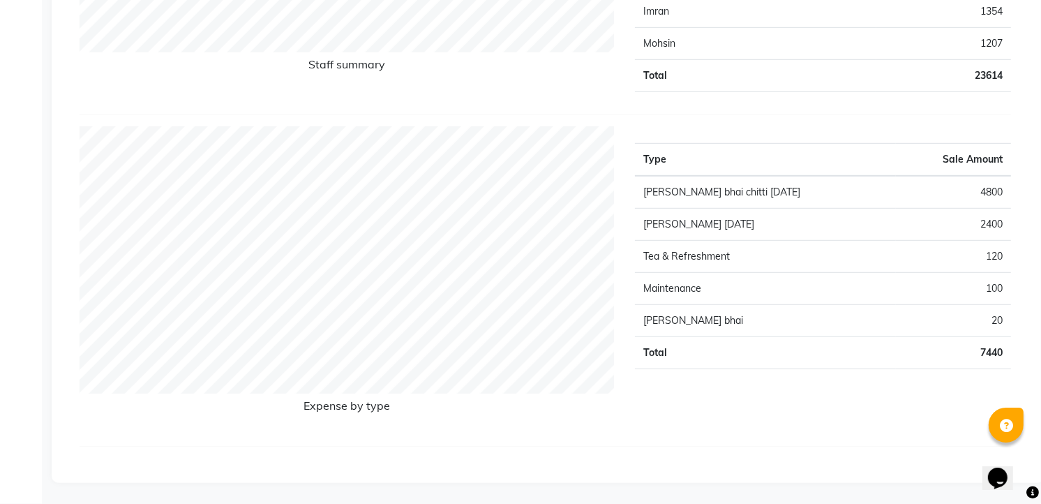
drag, startPoint x: 91, startPoint y: 499, endPoint x: 82, endPoint y: 503, distance: 10.6
